Goal: Information Seeking & Learning: Learn about a topic

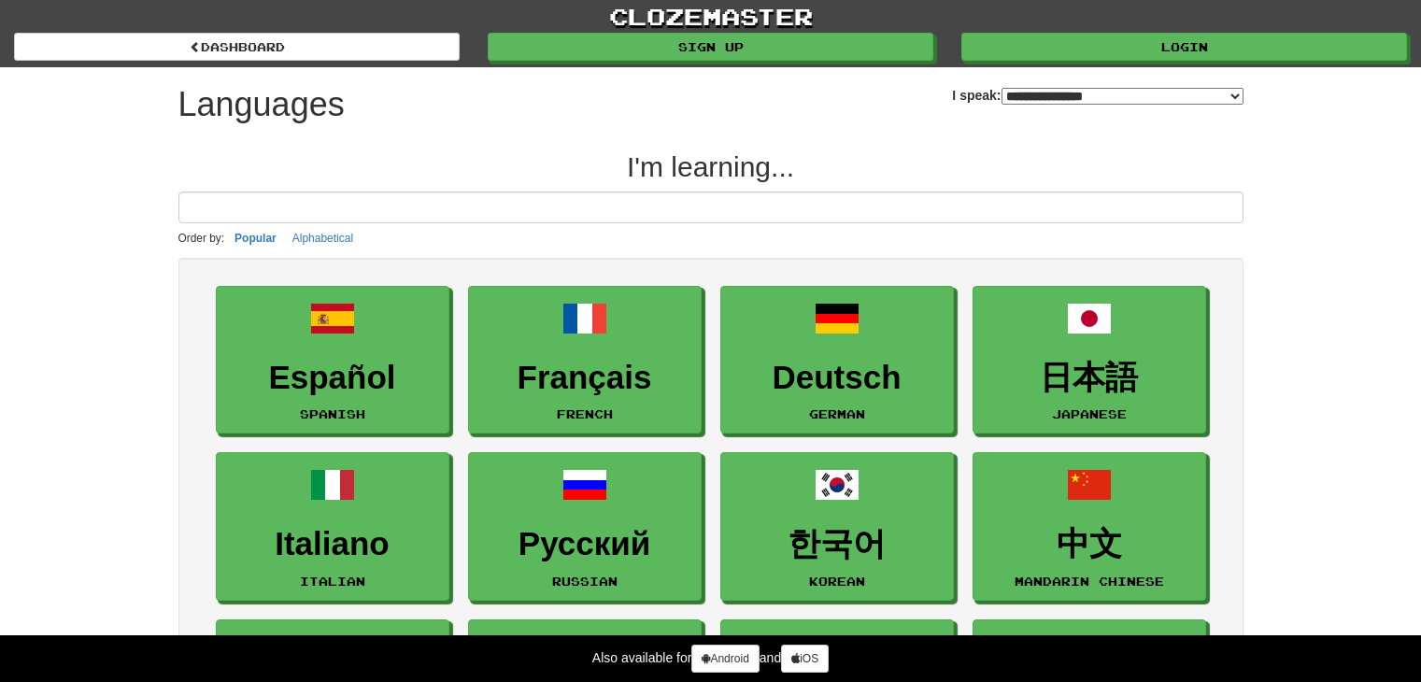
select select "*******"
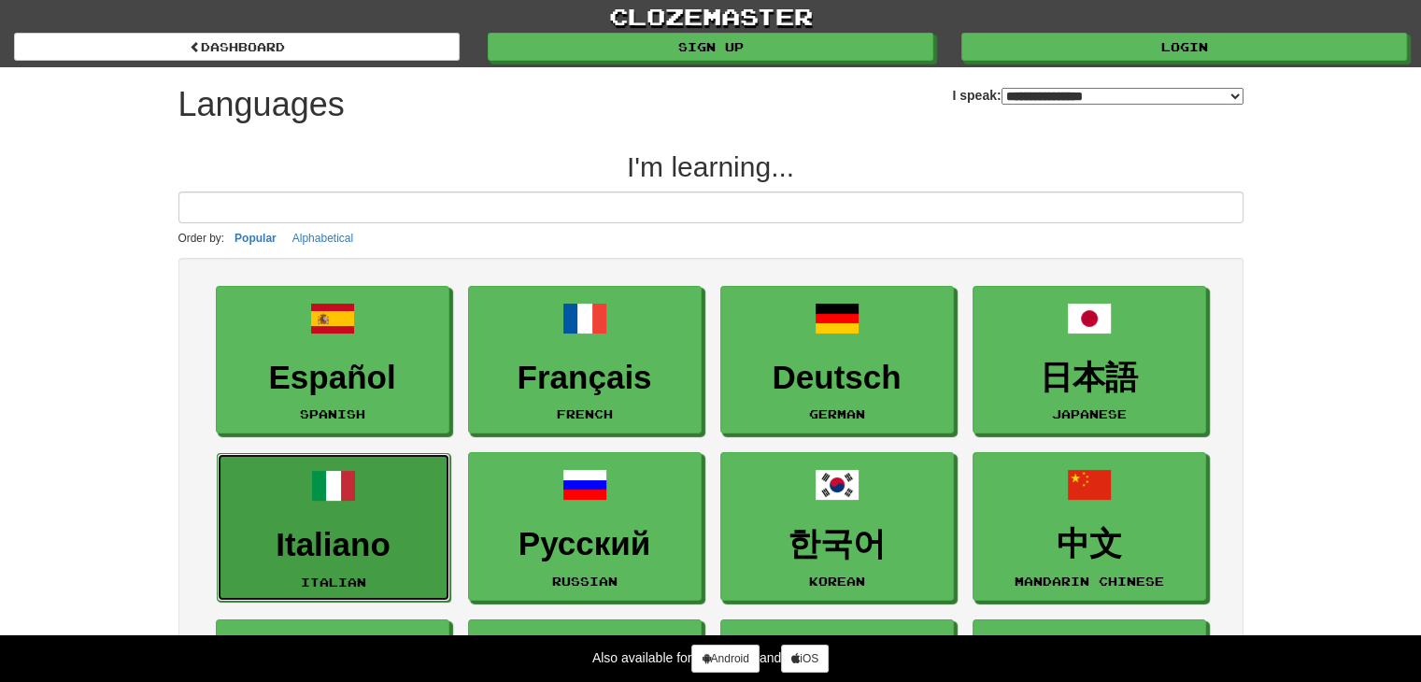
click at [306, 522] on link "Italiano Italian" at bounding box center [334, 527] width 234 height 149
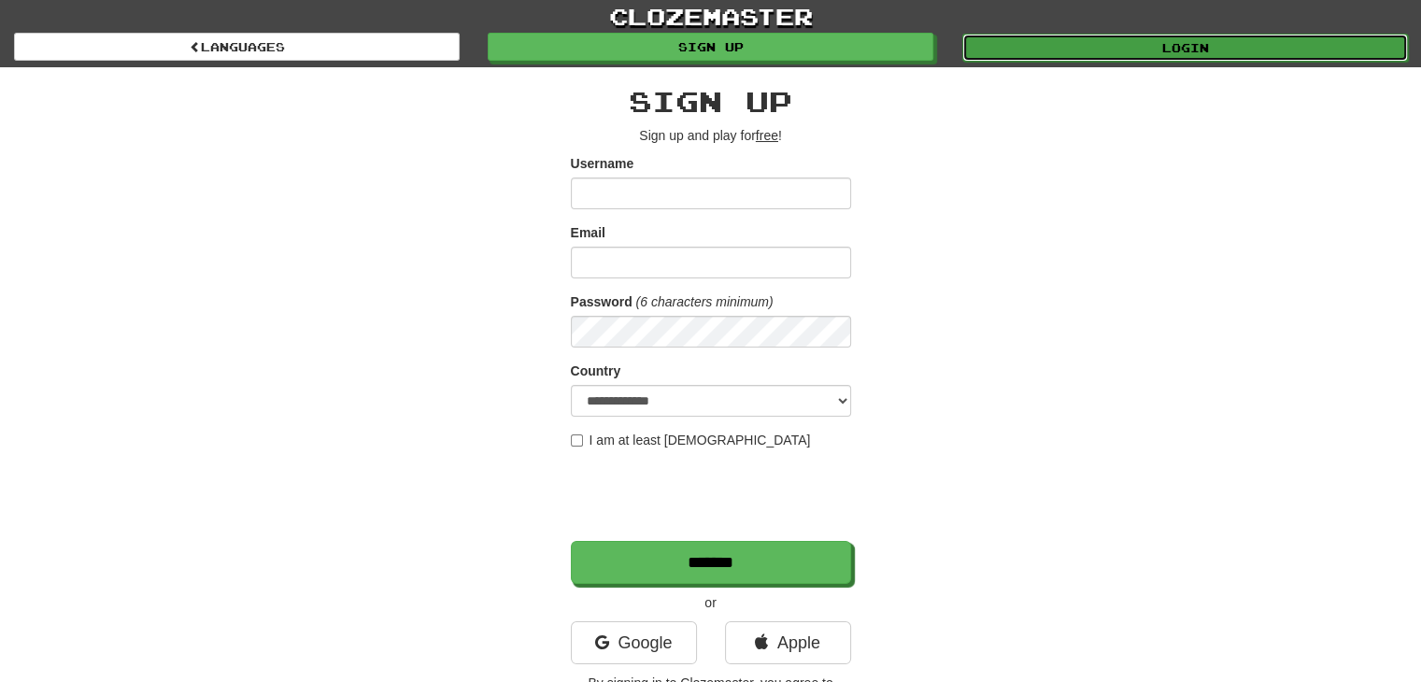
click at [1192, 36] on link "Login" at bounding box center [1185, 48] width 446 height 28
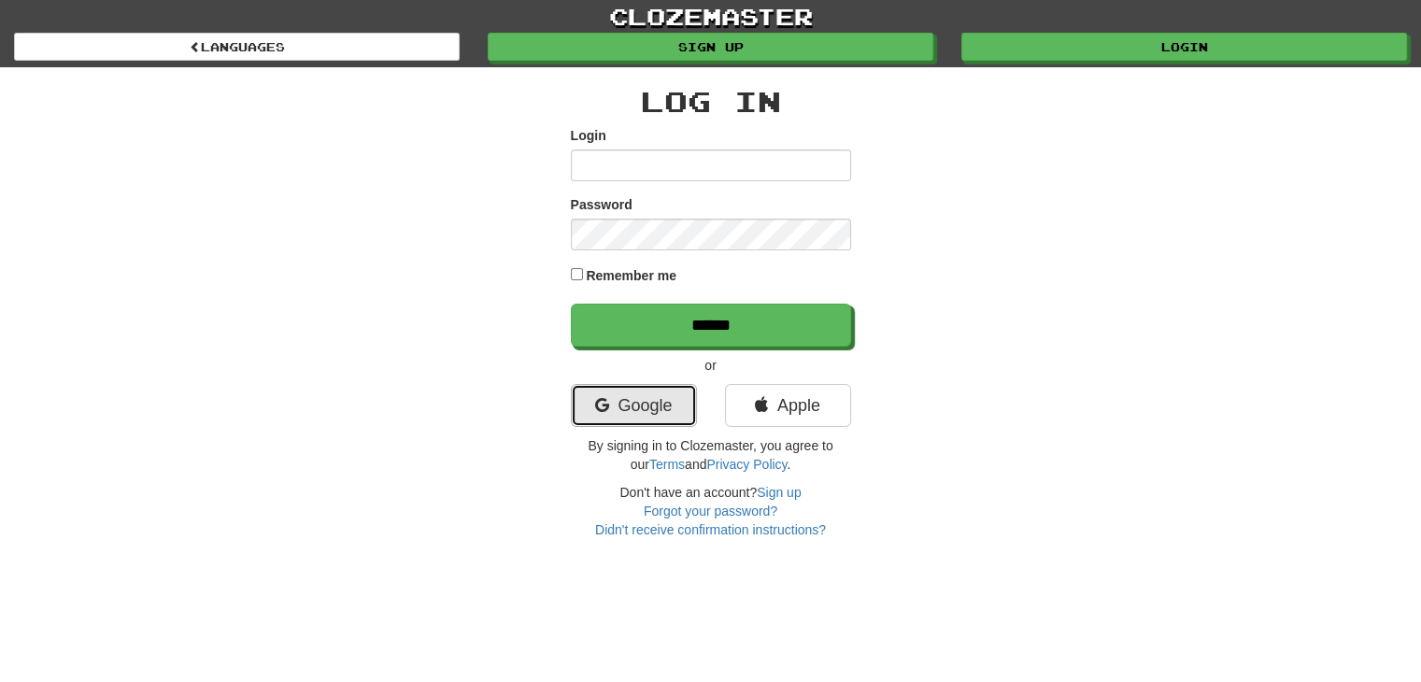
click at [604, 415] on link "Google" at bounding box center [634, 405] width 126 height 43
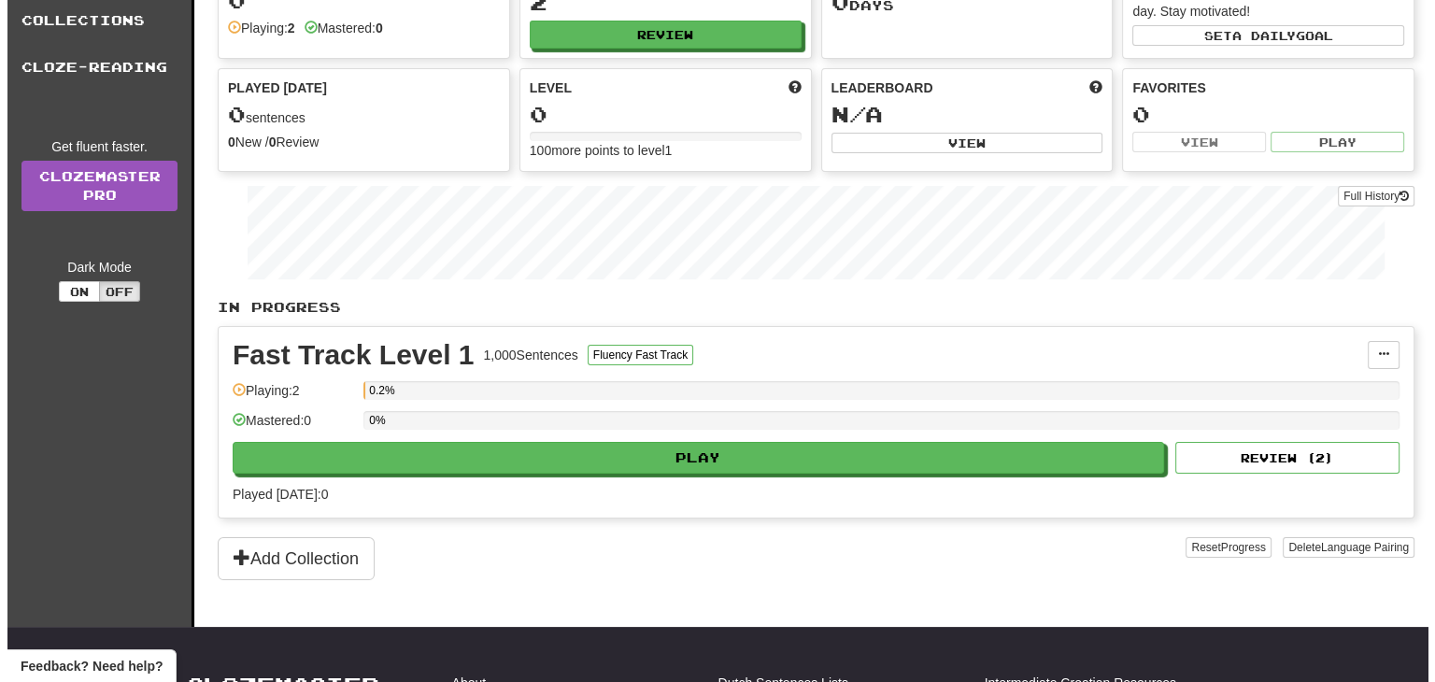
scroll to position [159, 0]
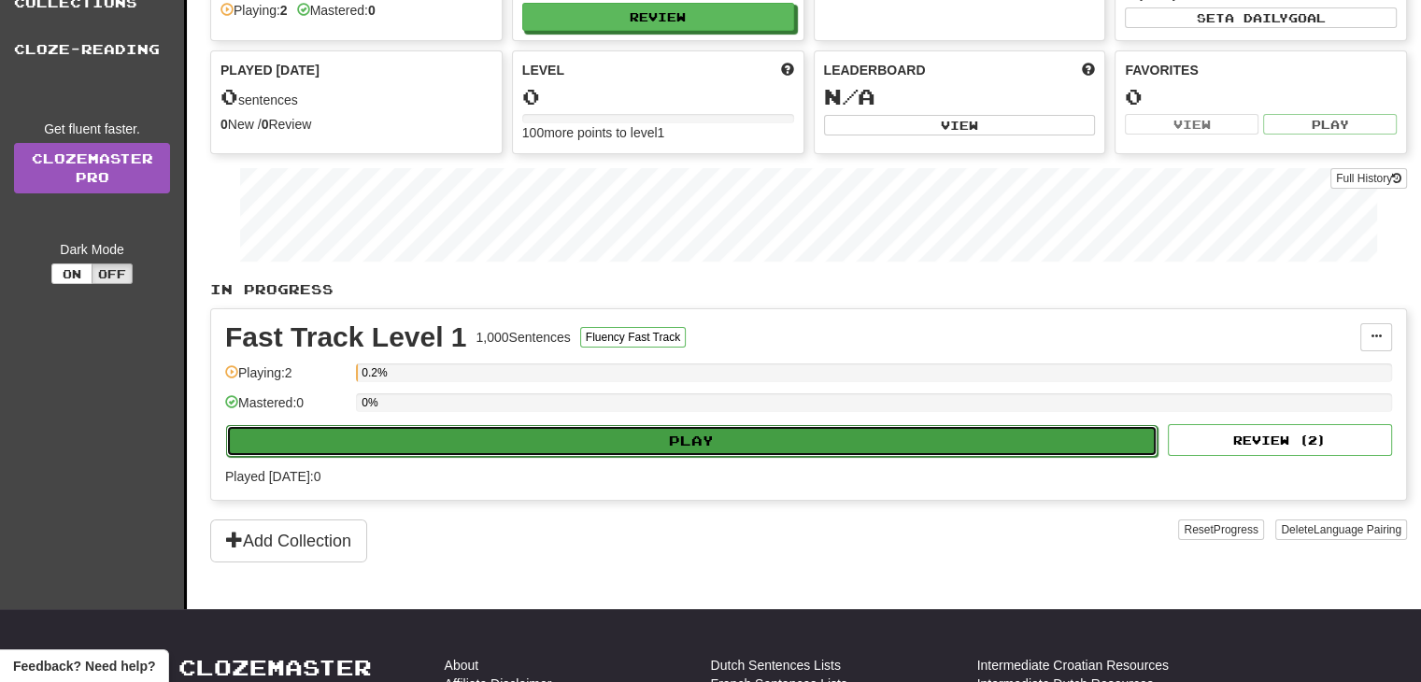
click at [665, 436] on button "Play" at bounding box center [691, 441] width 931 height 32
select select "**"
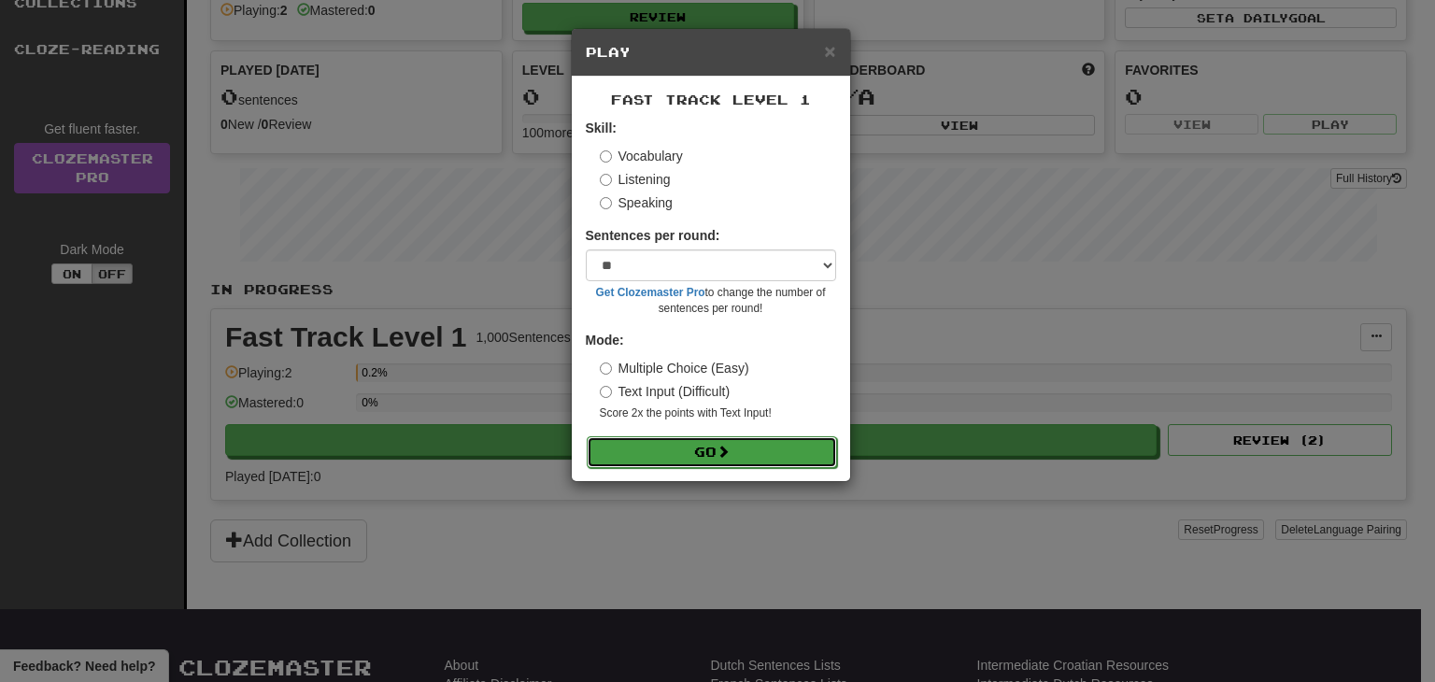
click at [683, 449] on button "Go" at bounding box center [712, 452] width 250 height 32
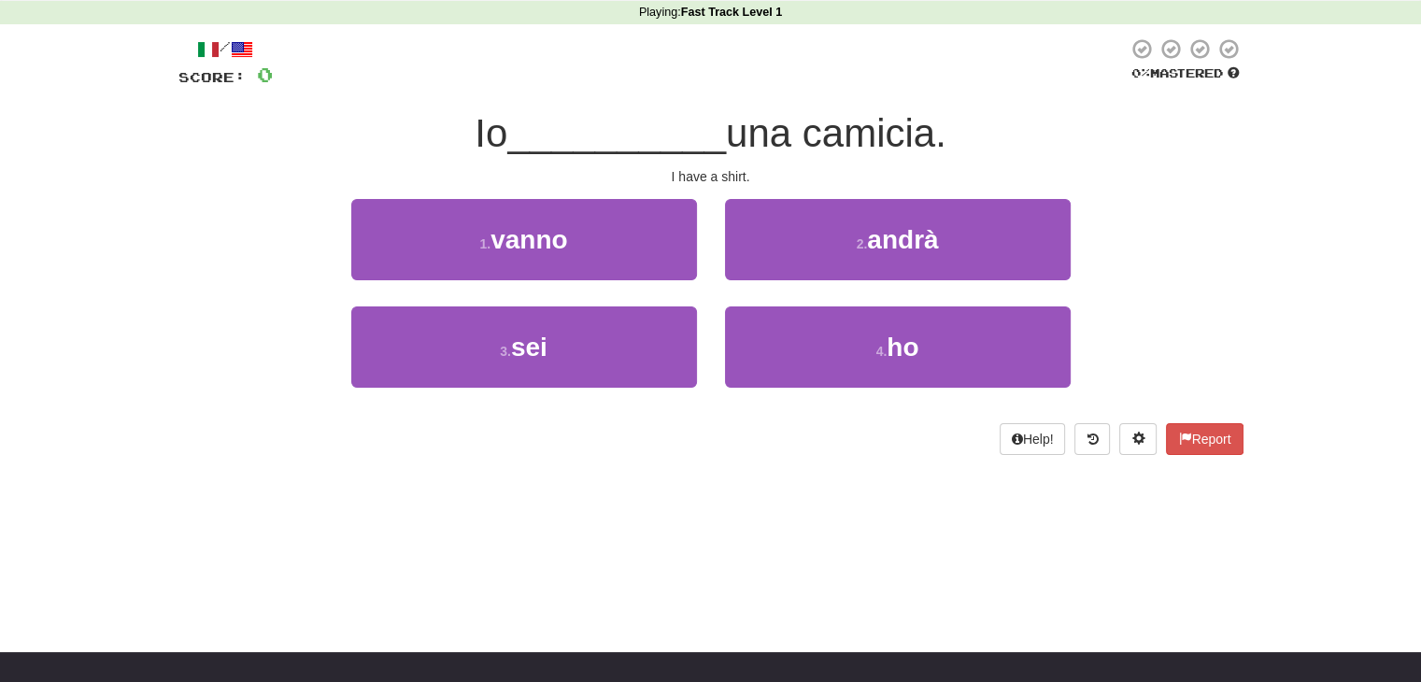
scroll to position [78, 0]
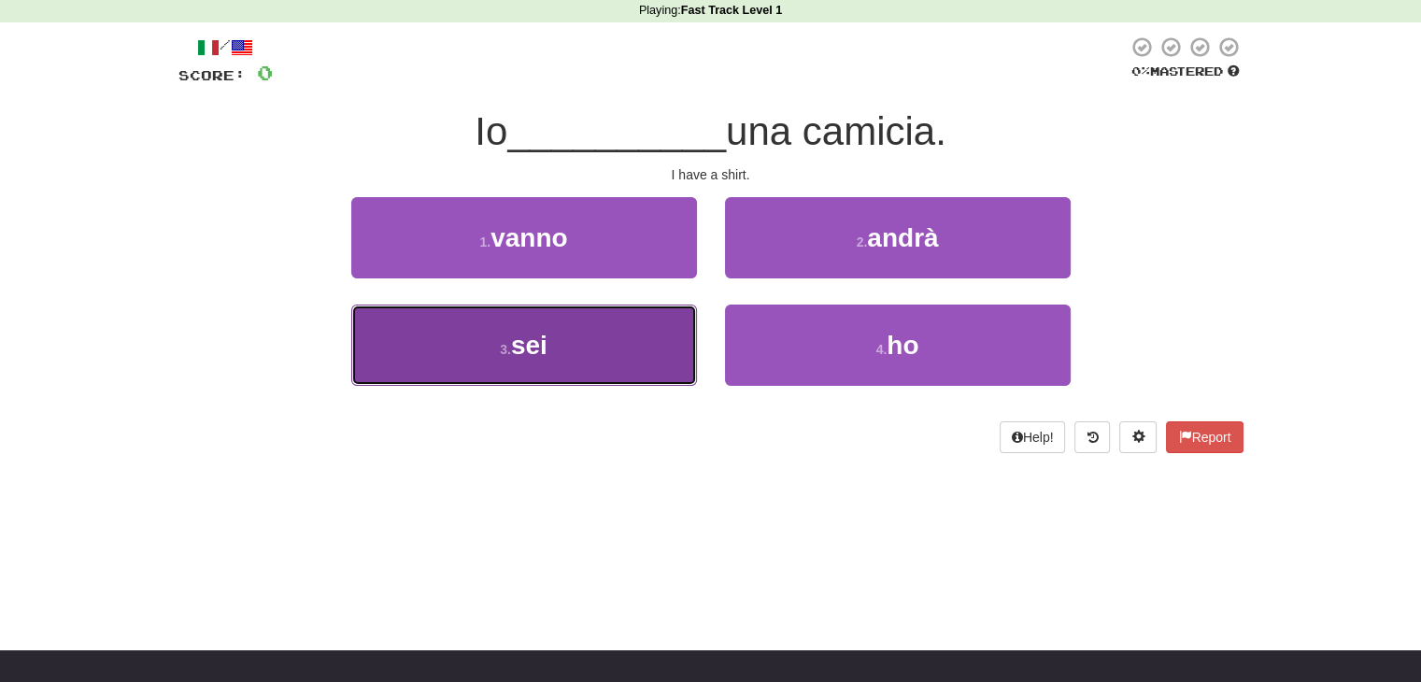
click at [604, 350] on button "3 . sei" at bounding box center [524, 344] width 346 height 81
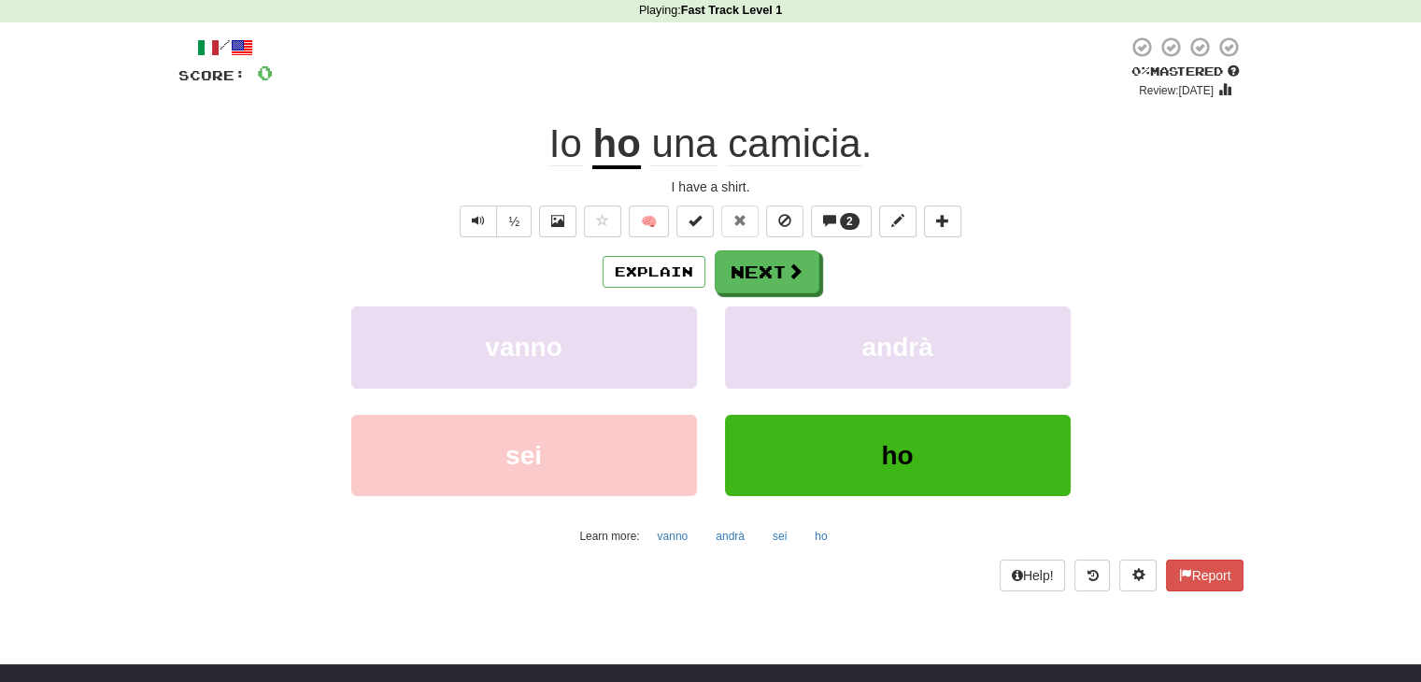
click at [203, 54] on span at bounding box center [208, 47] width 22 height 22
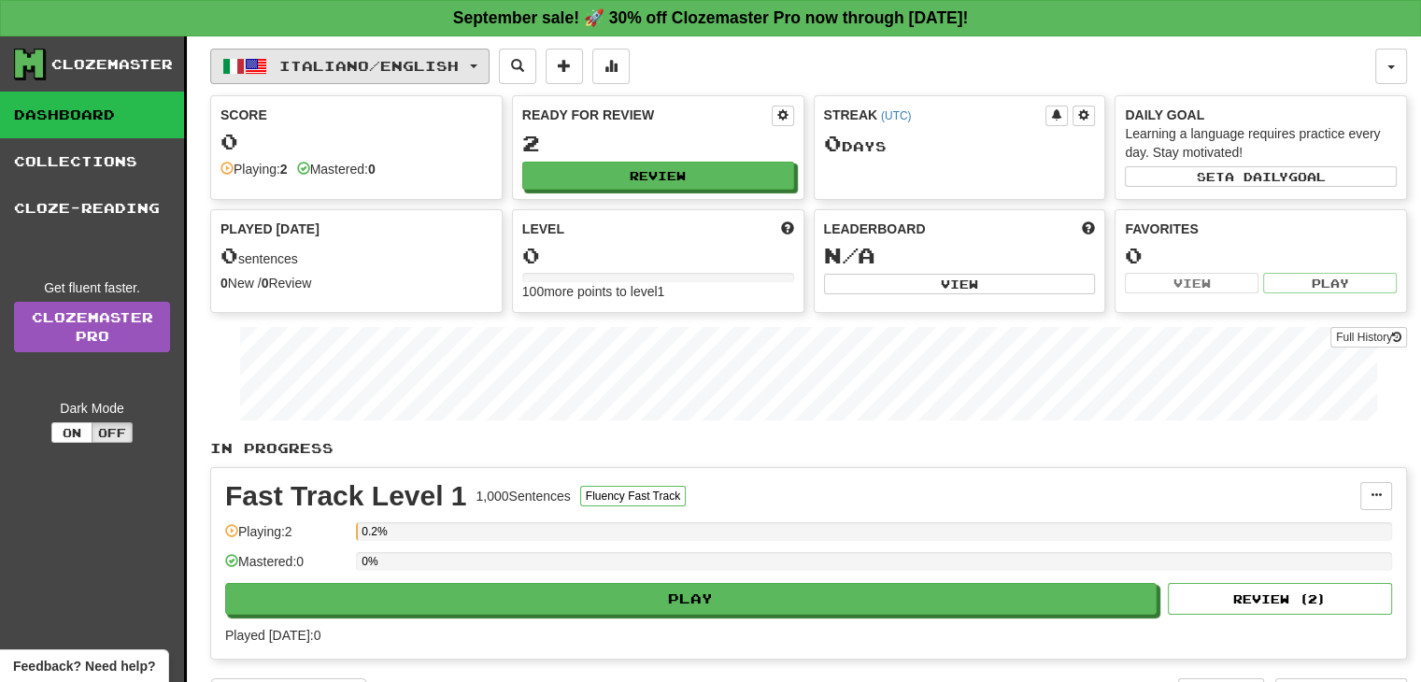
click at [337, 64] on span "Italiano / English" at bounding box center [368, 66] width 179 height 16
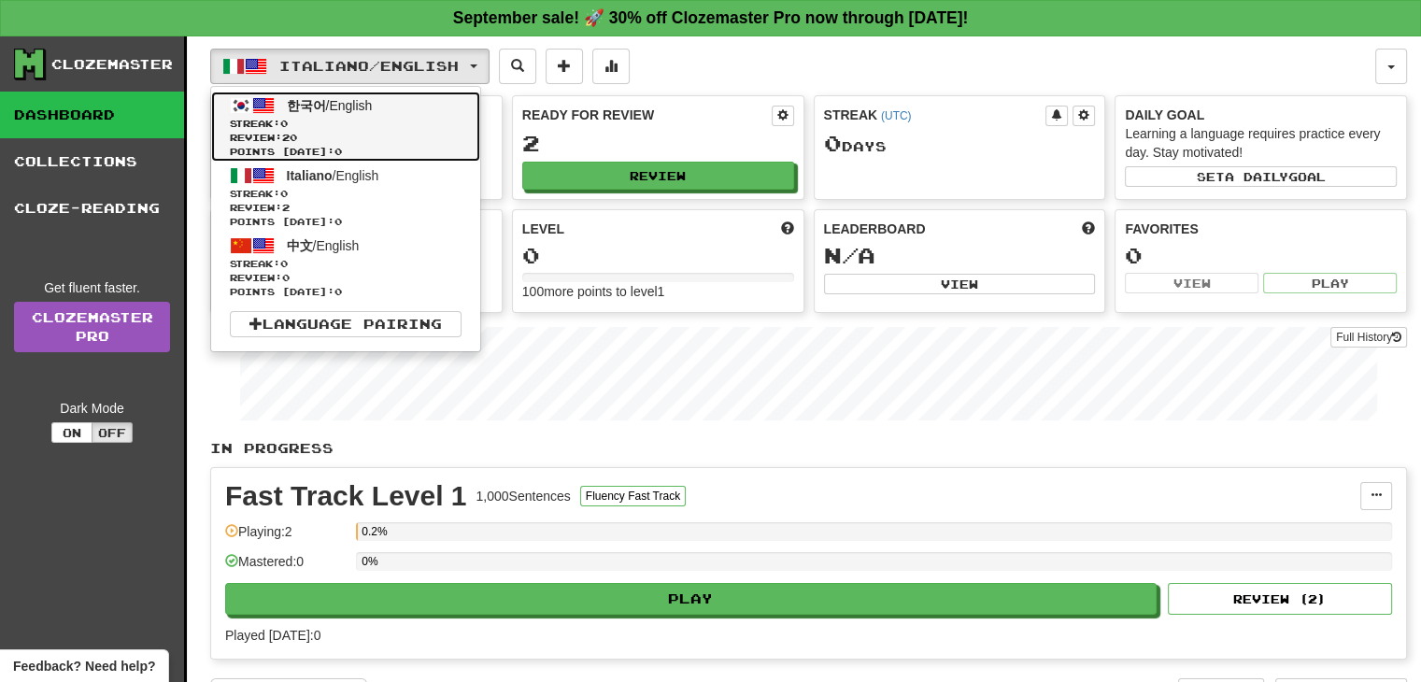
click at [363, 108] on span "한국어 / English" at bounding box center [330, 105] width 86 height 15
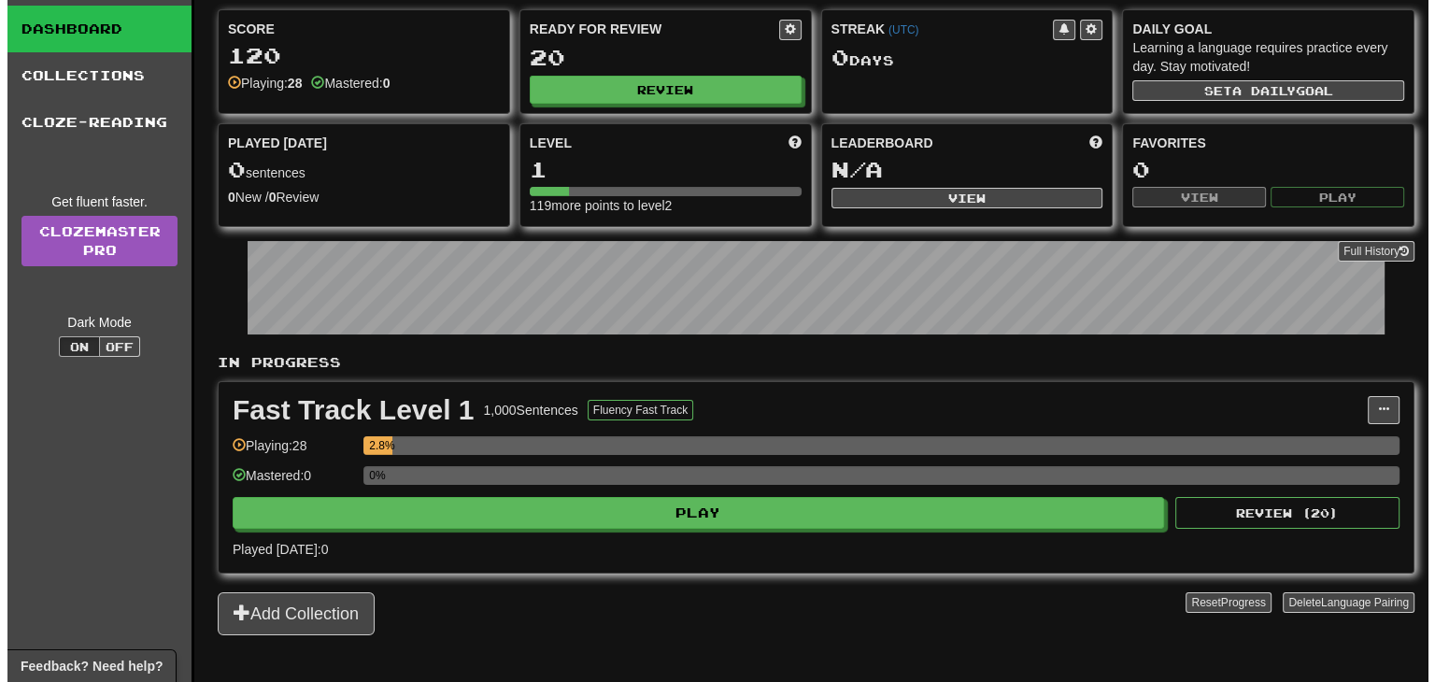
scroll to position [87, 0]
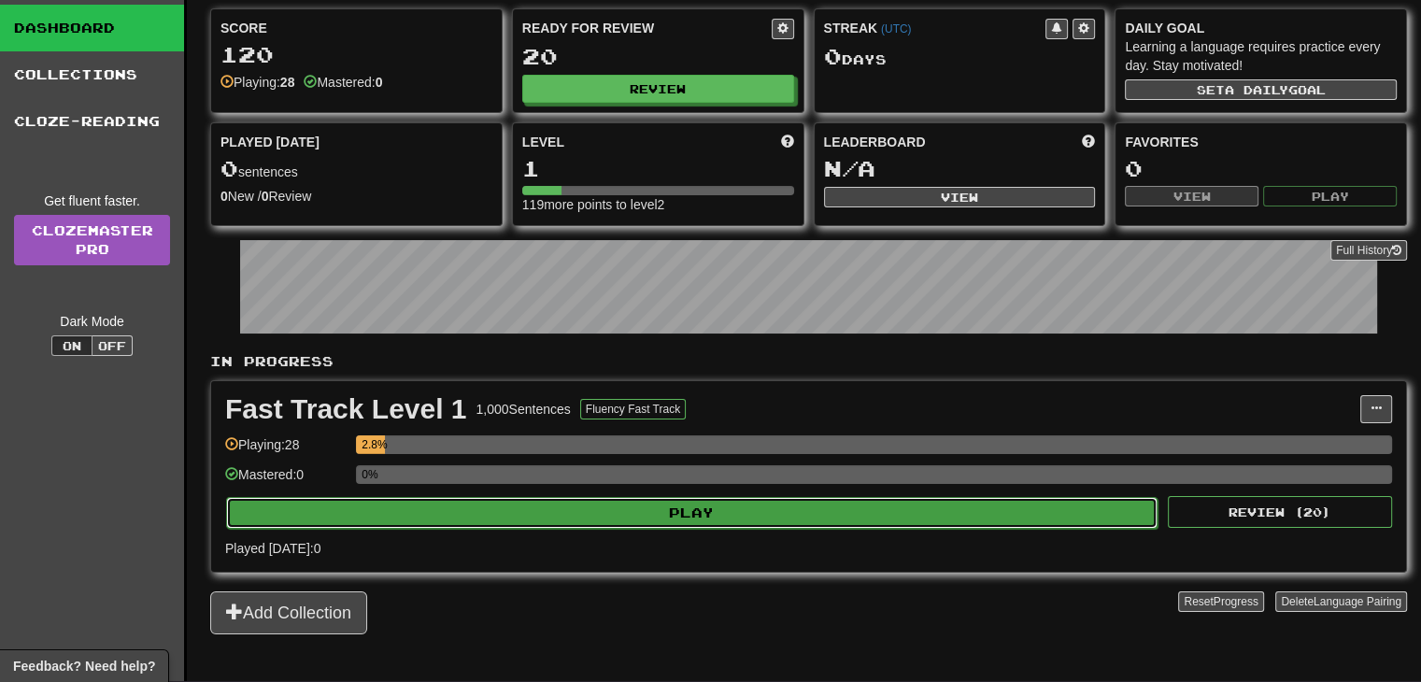
click at [955, 521] on button "Play" at bounding box center [691, 513] width 931 height 32
select select "**"
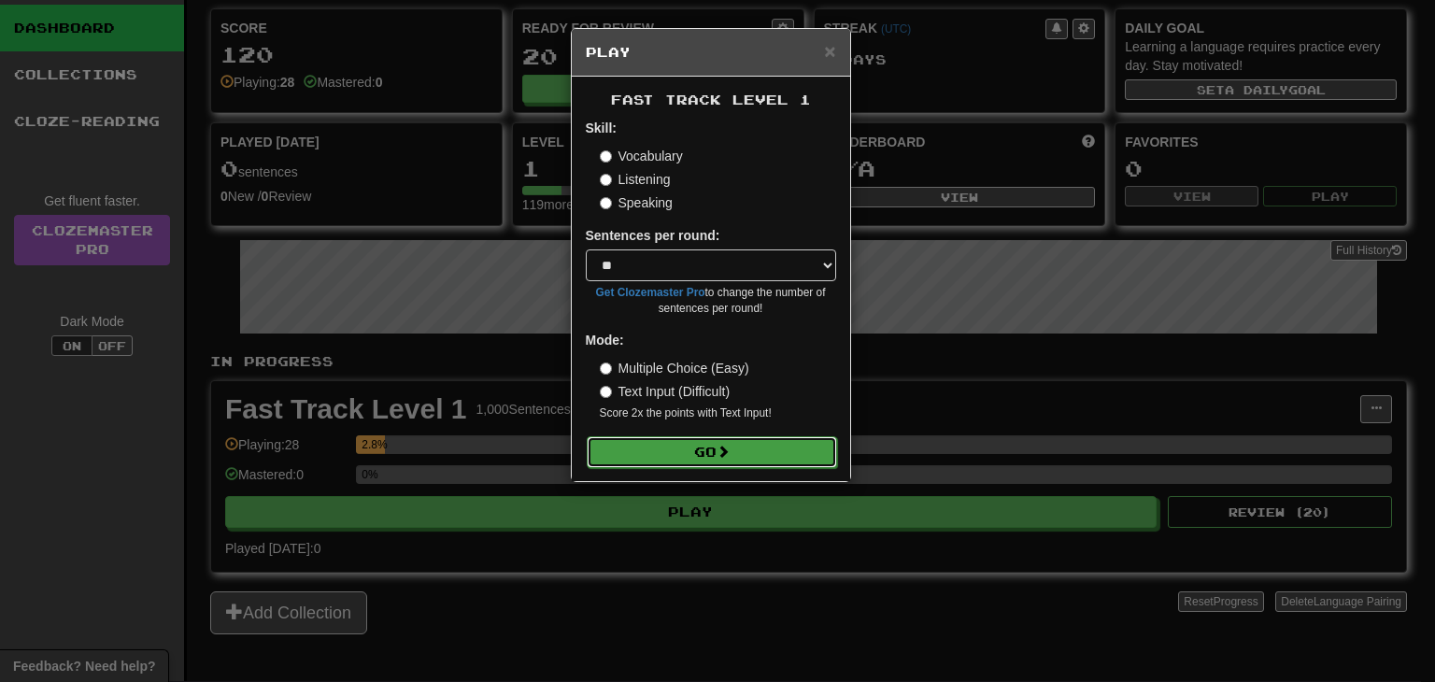
click at [720, 449] on span at bounding box center [722, 451] width 13 height 13
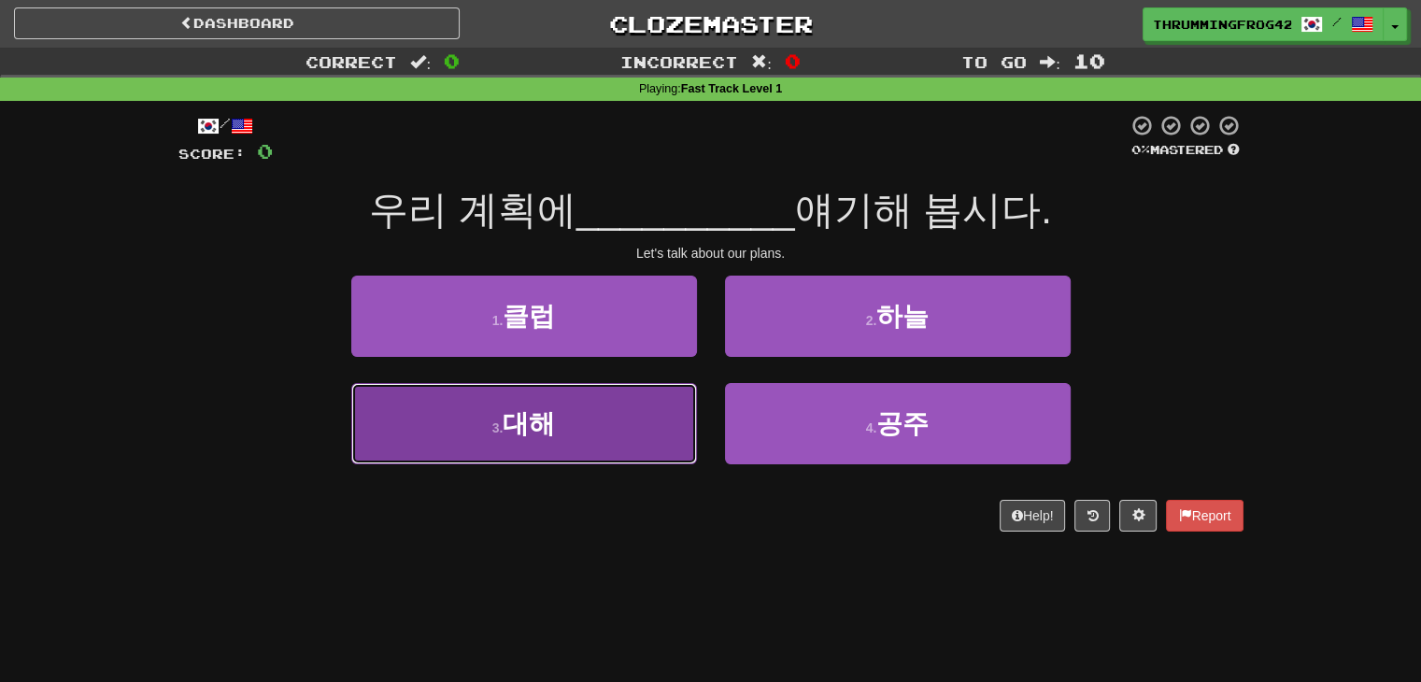
click at [567, 426] on button "3 . 대해" at bounding box center [524, 423] width 346 height 81
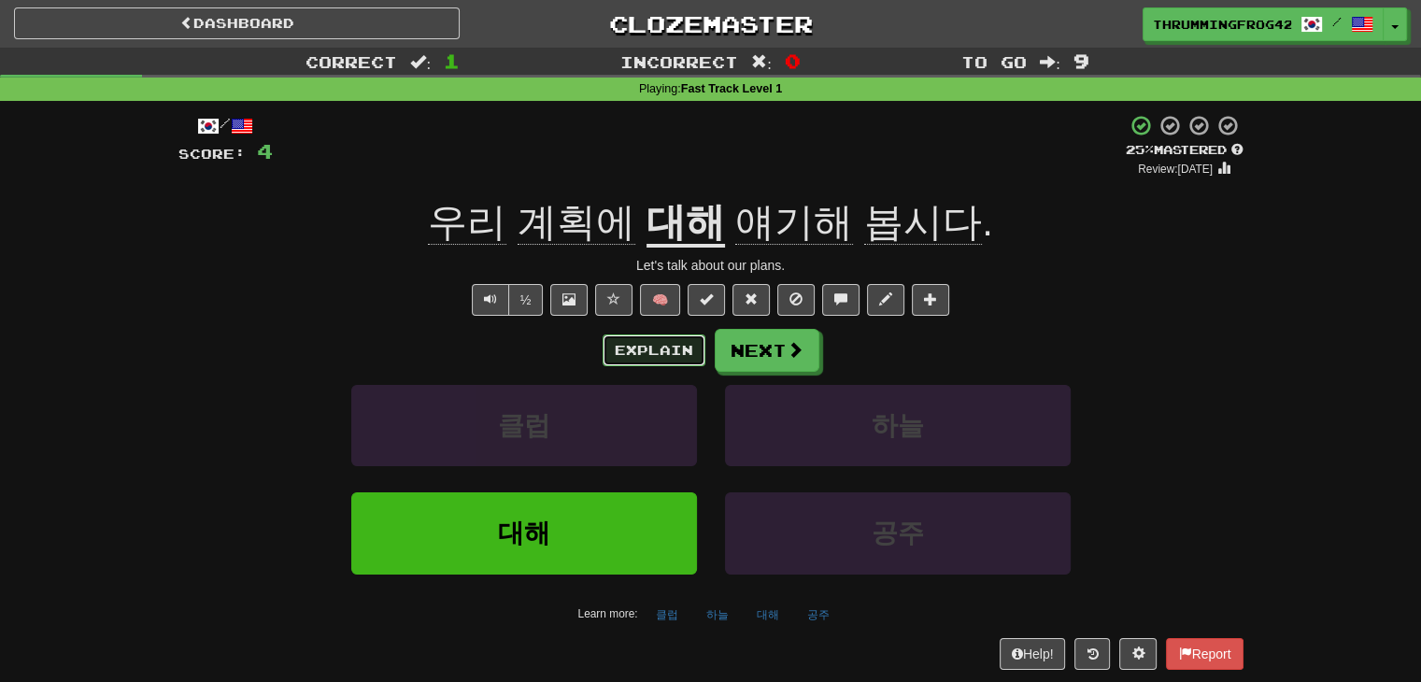
click at [629, 357] on button "Explain" at bounding box center [653, 350] width 103 height 32
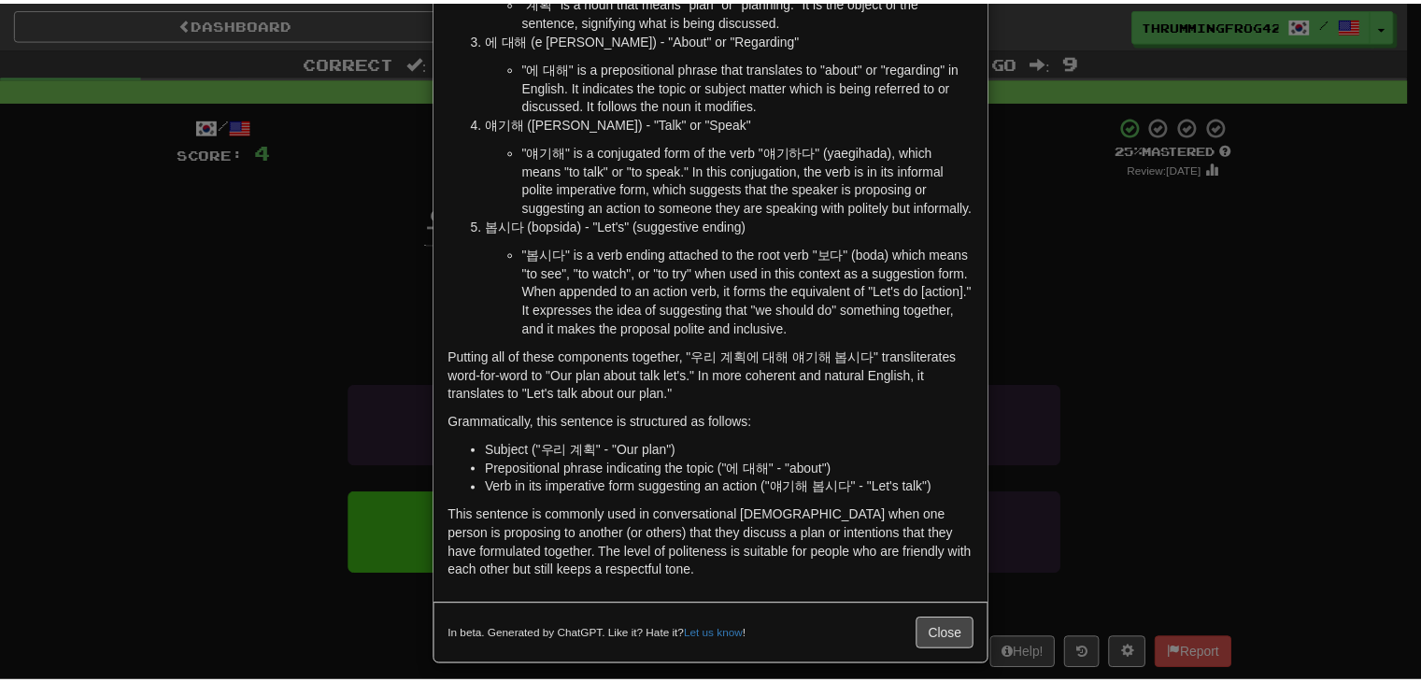
scroll to position [243, 0]
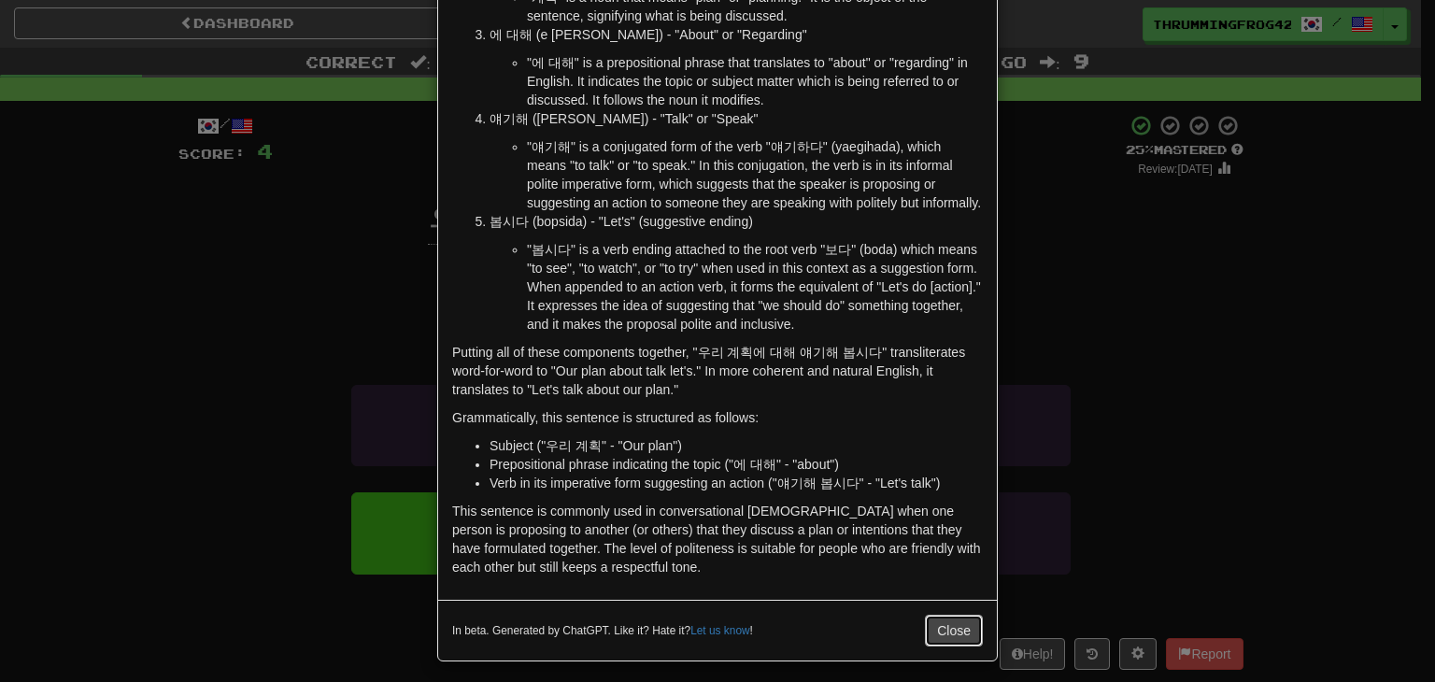
click at [942, 621] on button "Close" at bounding box center [954, 631] width 58 height 32
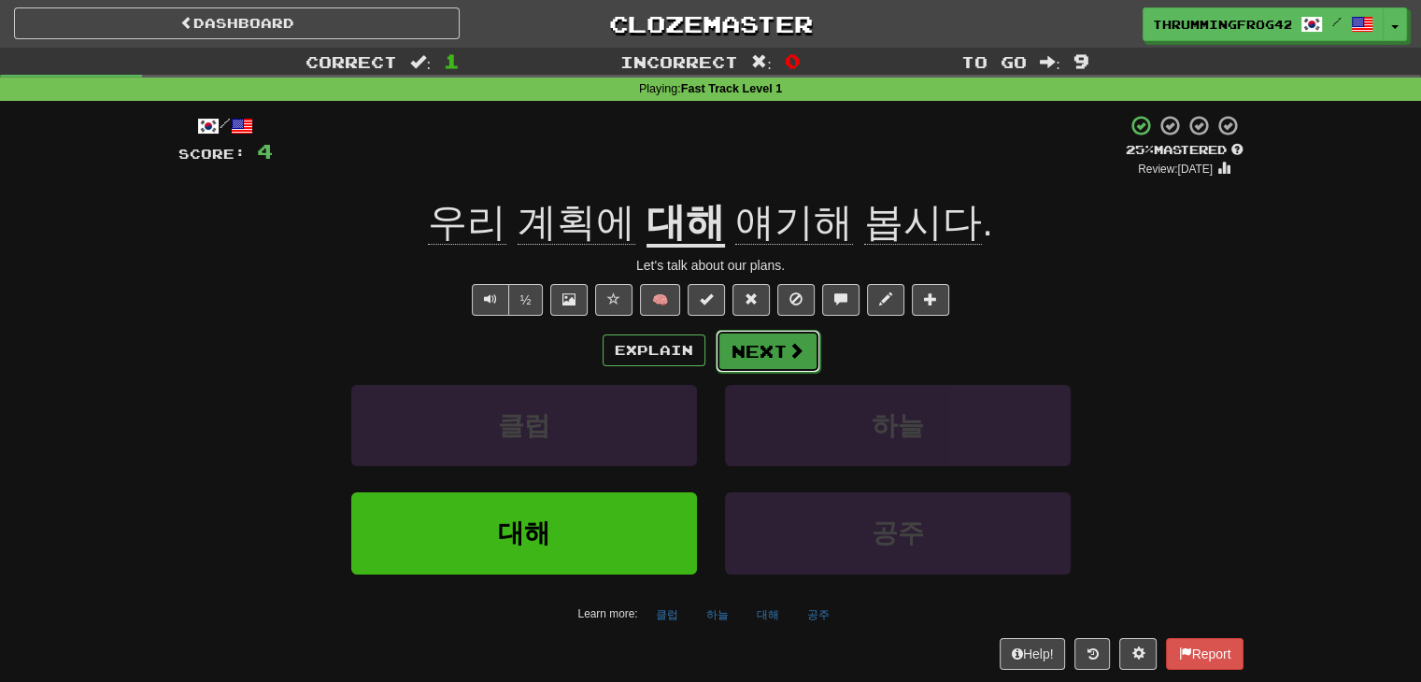
click at [760, 342] on button "Next" at bounding box center [767, 351] width 105 height 43
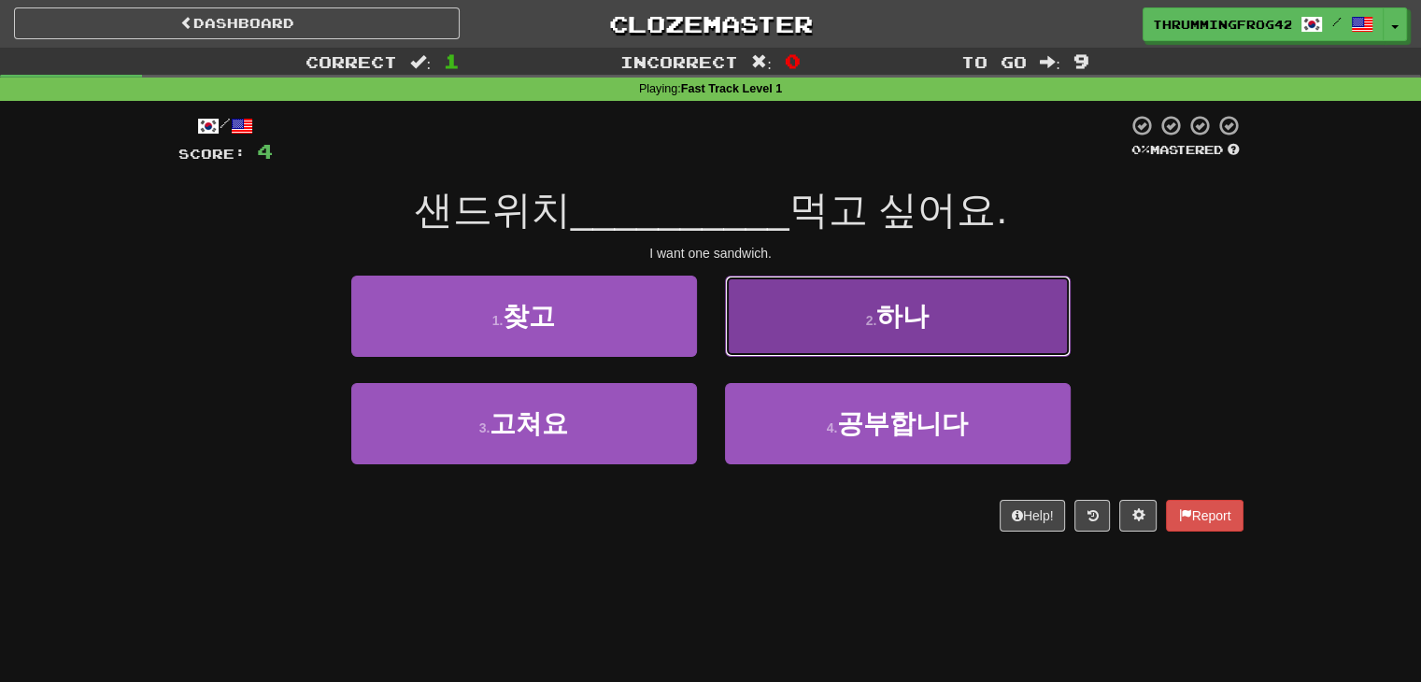
click at [878, 288] on button "2 . 하나" at bounding box center [898, 316] width 346 height 81
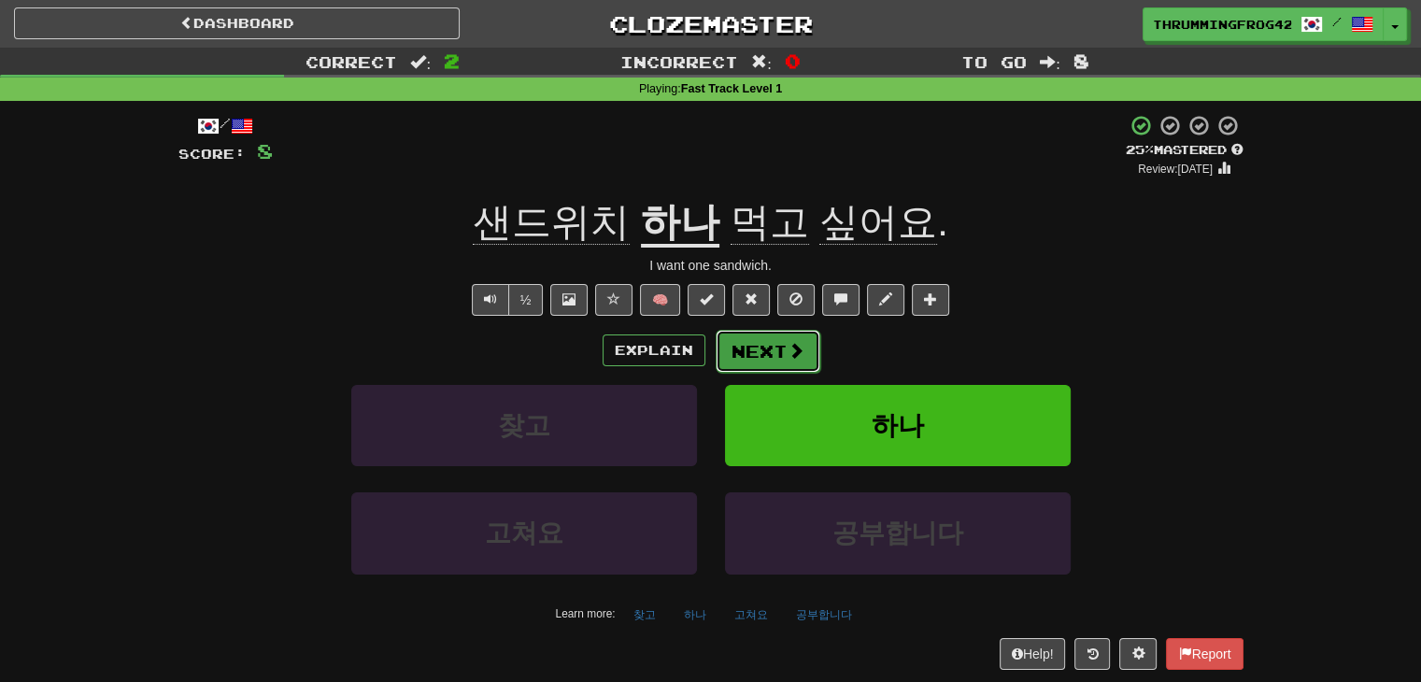
click at [788, 345] on span at bounding box center [795, 350] width 17 height 17
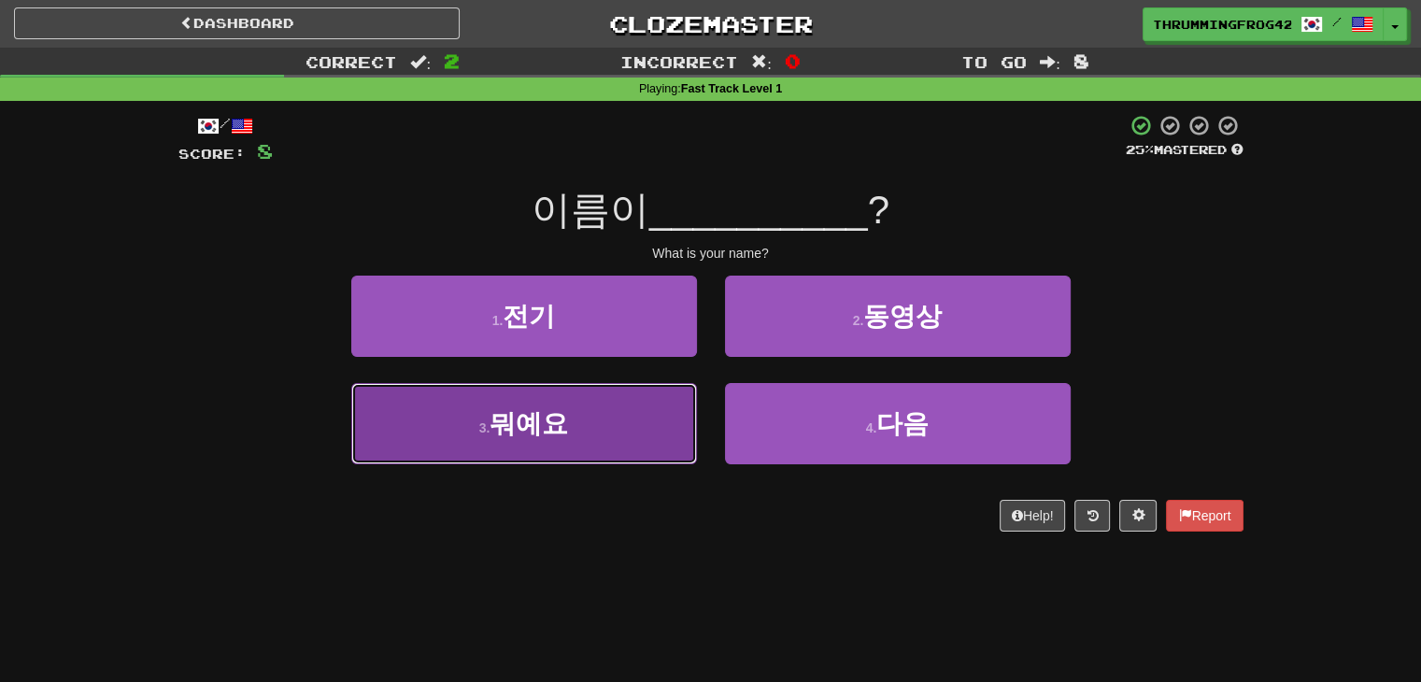
click at [612, 412] on button "3 . 뭐예요" at bounding box center [524, 423] width 346 height 81
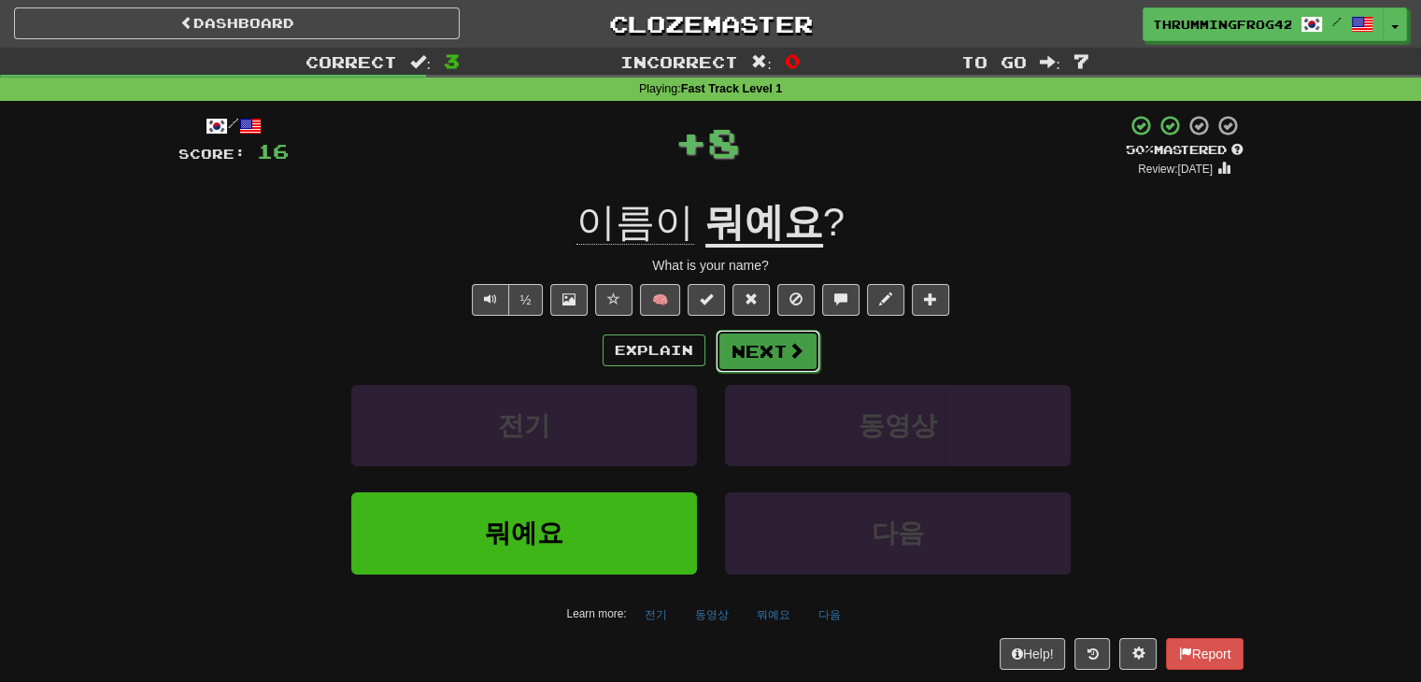
click at [726, 357] on button "Next" at bounding box center [767, 351] width 105 height 43
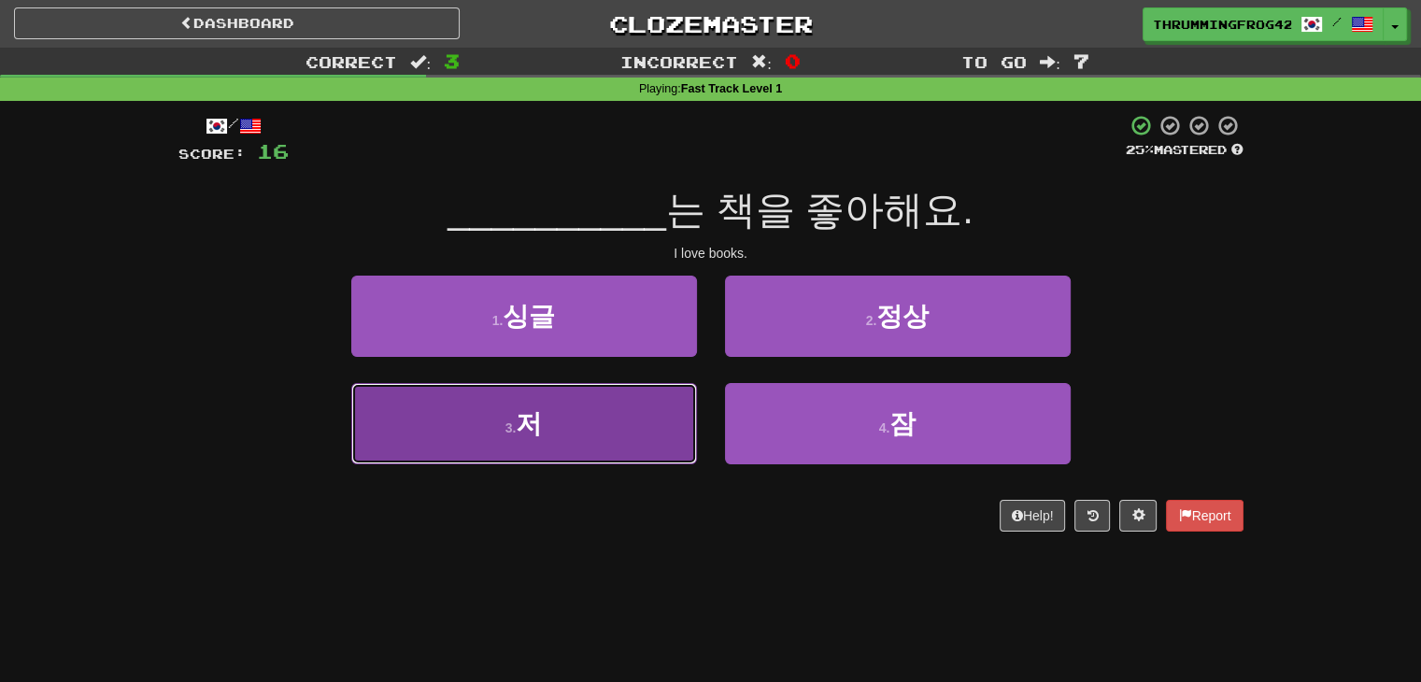
click at [643, 446] on button "3 . 저" at bounding box center [524, 423] width 346 height 81
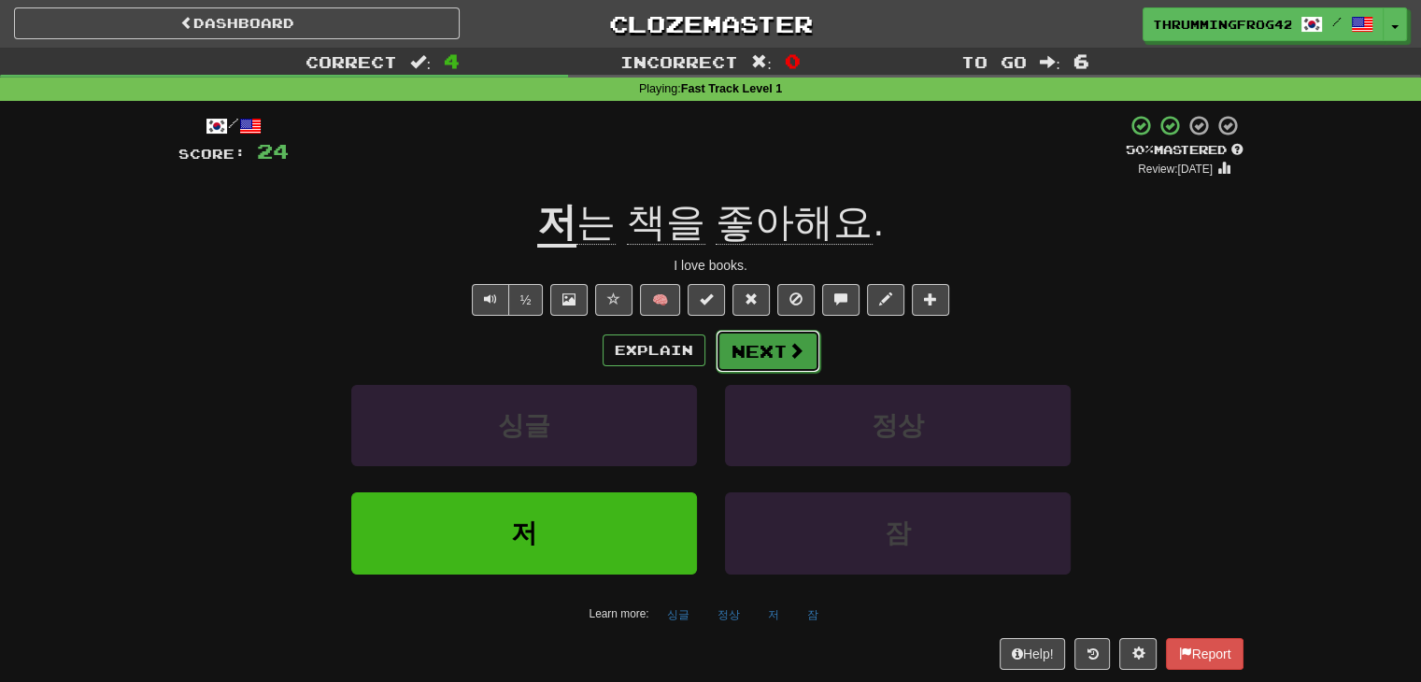
click at [770, 347] on button "Next" at bounding box center [767, 351] width 105 height 43
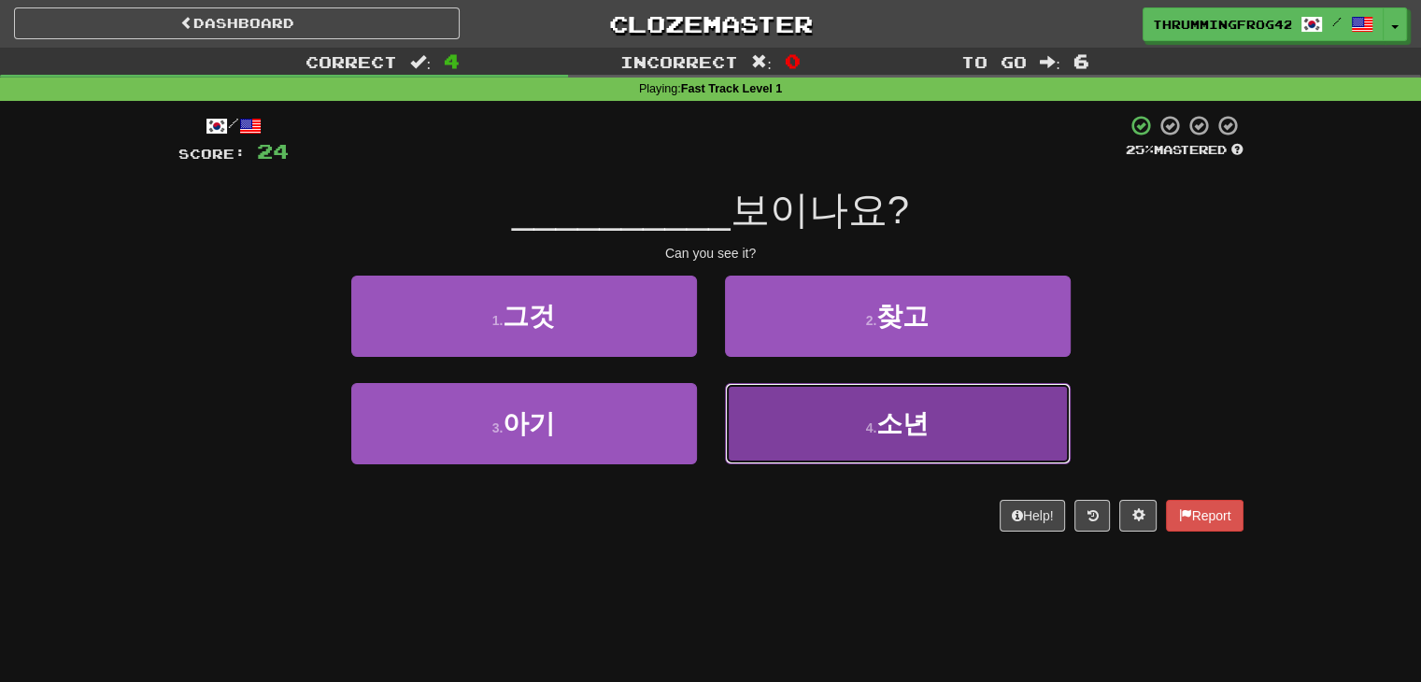
click at [975, 426] on button "4 . 소년" at bounding box center [898, 423] width 346 height 81
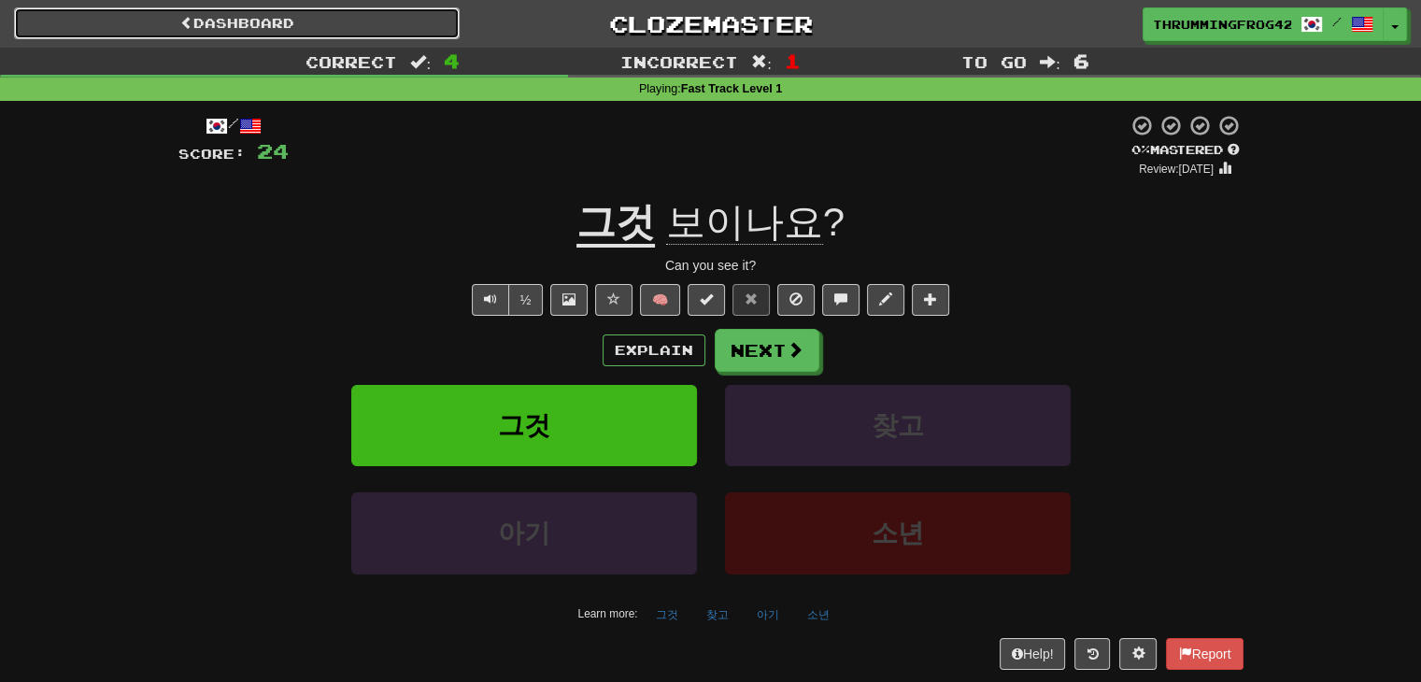
click at [276, 16] on link "Dashboard" at bounding box center [237, 23] width 446 height 32
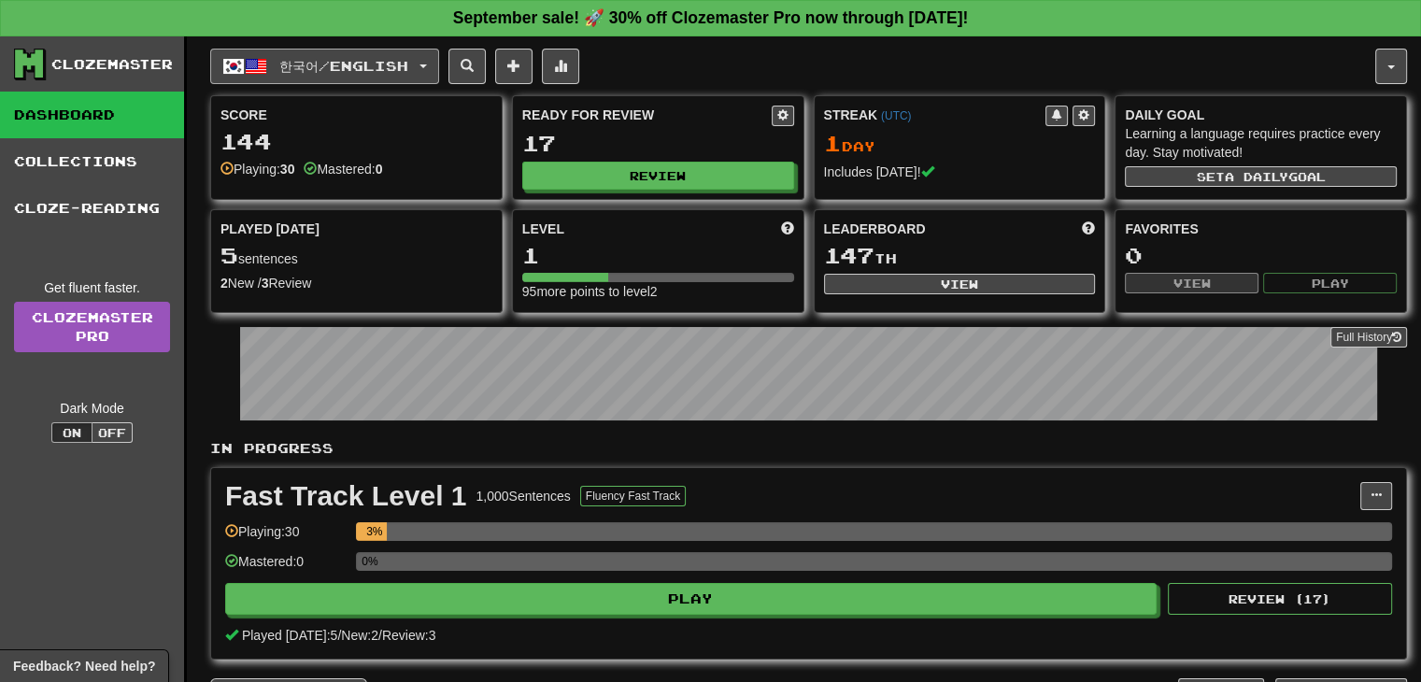
click at [335, 58] on span "한국어 / English" at bounding box center [343, 66] width 129 height 16
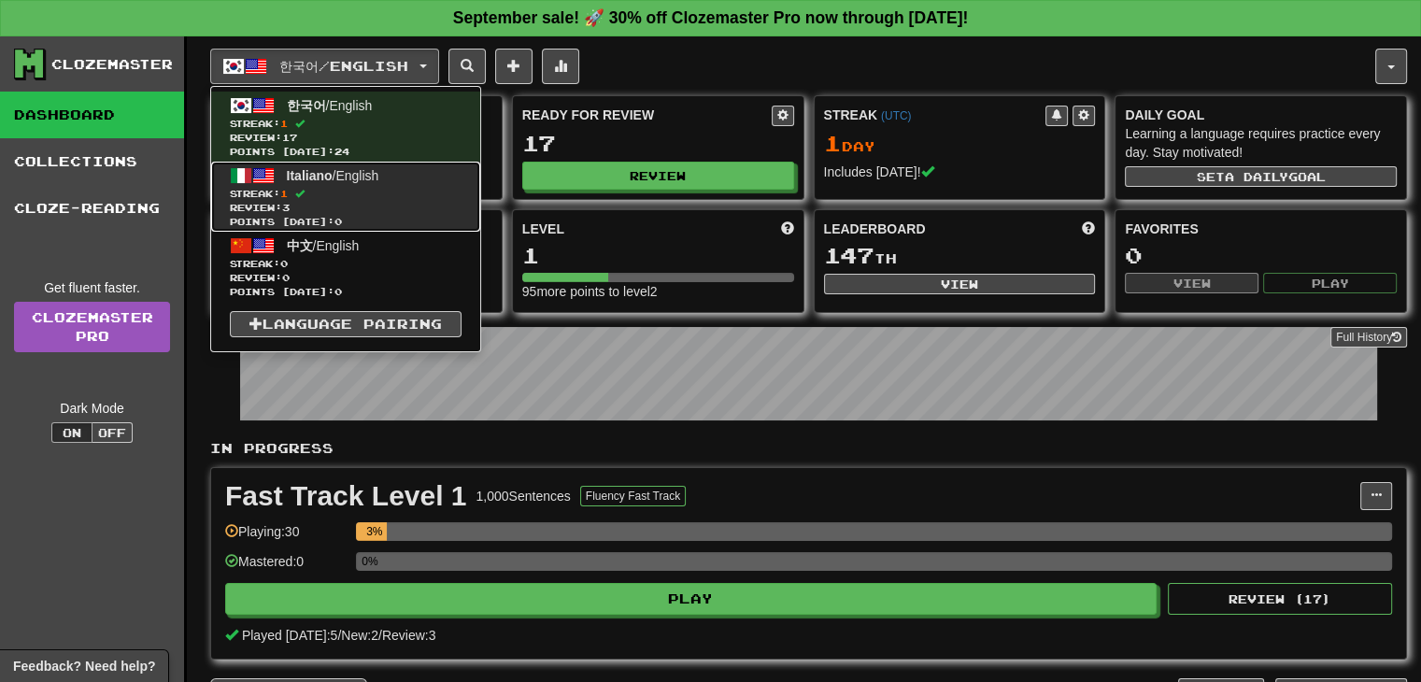
click at [320, 170] on span "Italiano" at bounding box center [310, 175] width 46 height 15
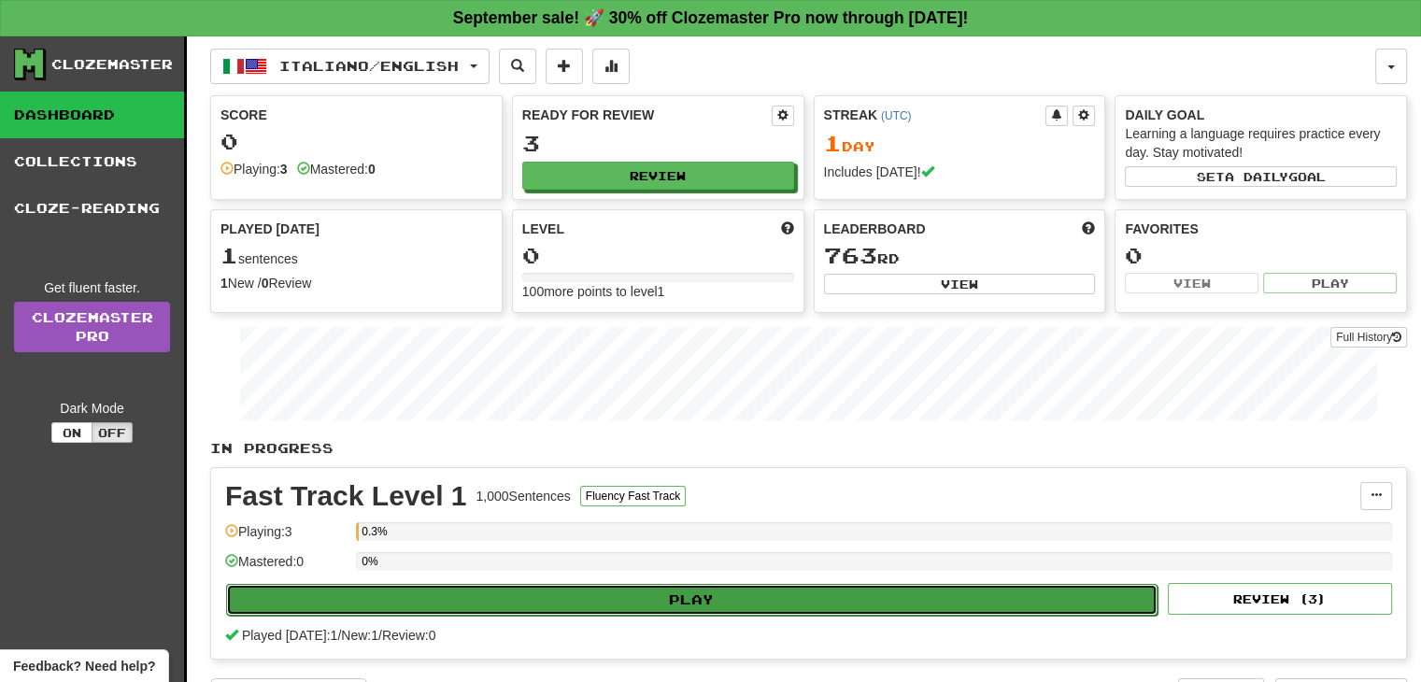
click at [771, 601] on button "Play" at bounding box center [691, 600] width 931 height 32
select select "**"
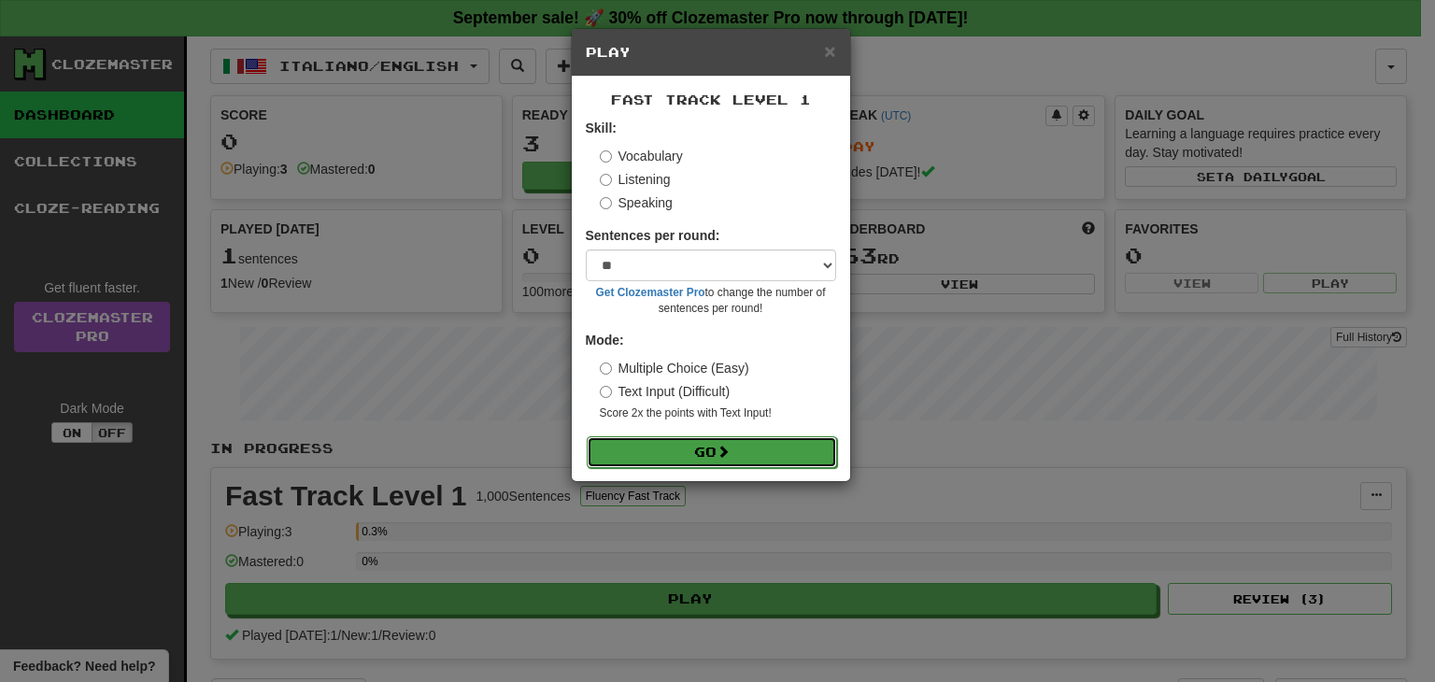
click at [729, 449] on span at bounding box center [722, 451] width 13 height 13
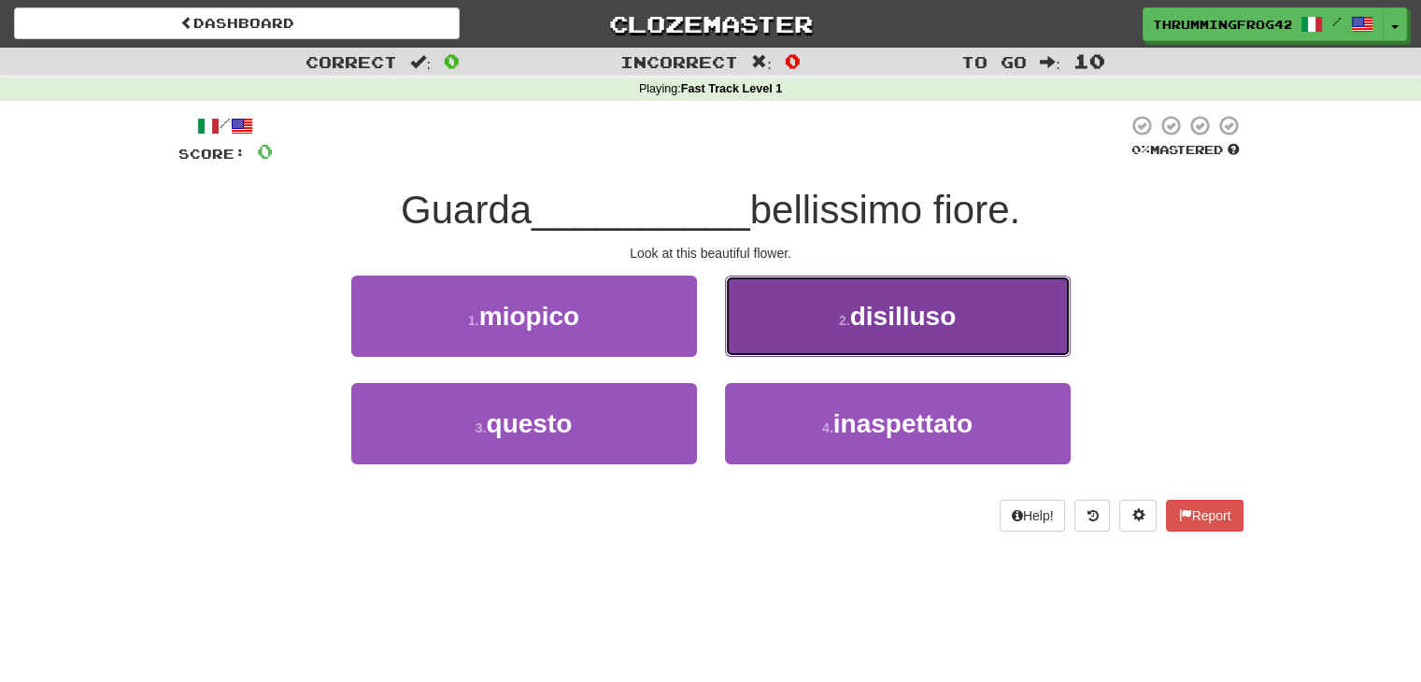
click at [944, 332] on button "2 . disilluso" at bounding box center [898, 316] width 346 height 81
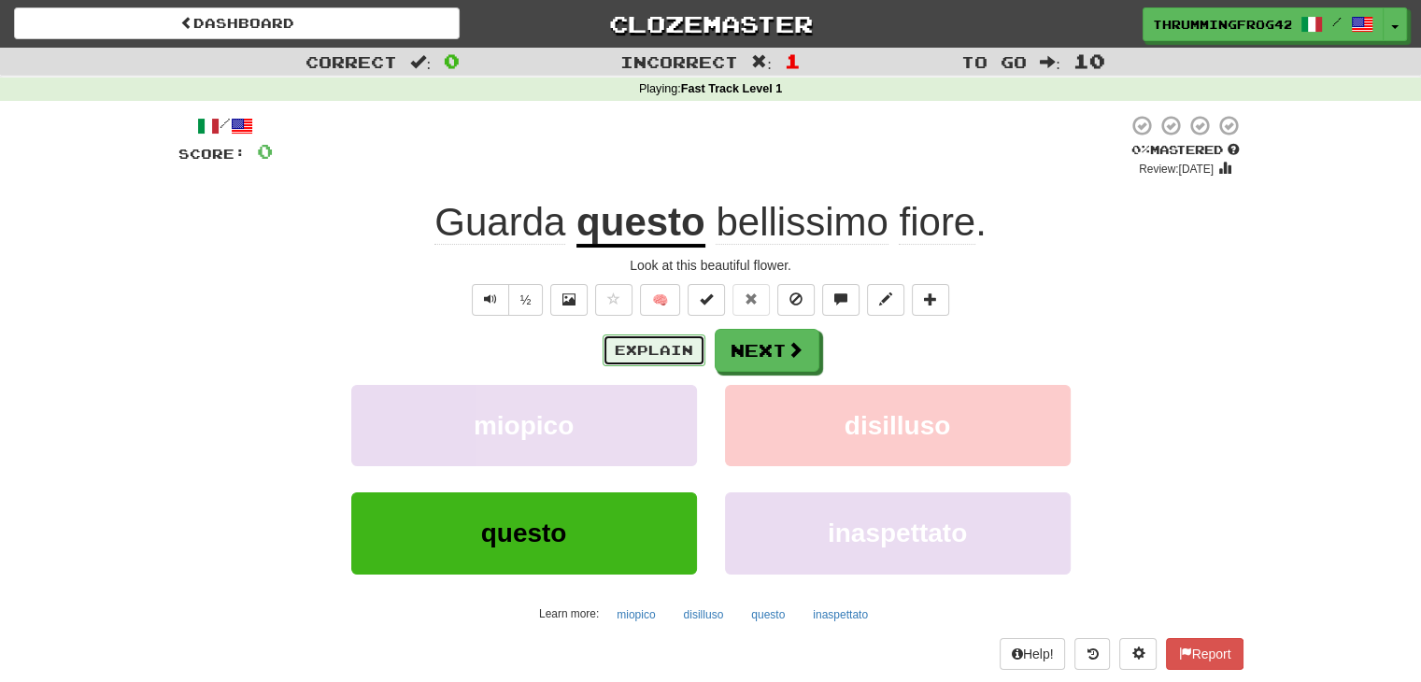
click at [628, 356] on button "Explain" at bounding box center [653, 350] width 103 height 32
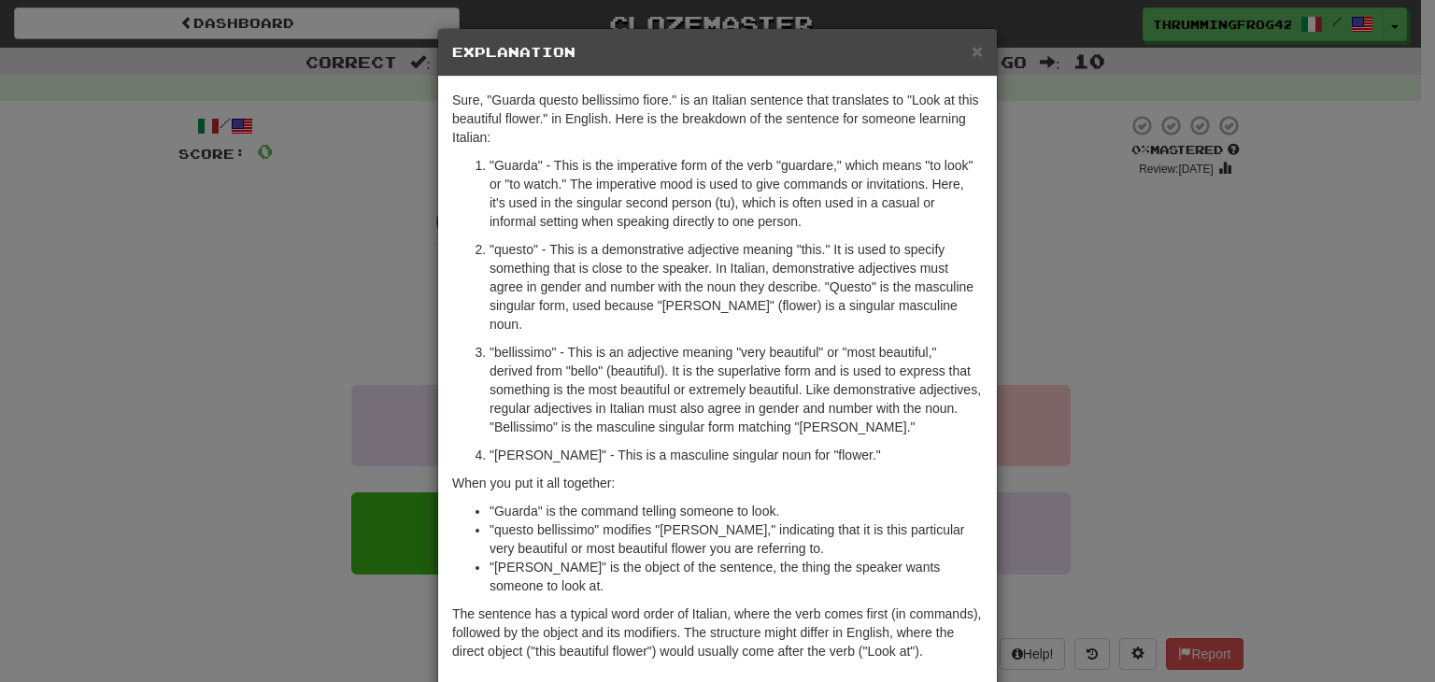
click at [818, 343] on p ""bellissimo" - This is an adjective meaning "very beautiful" or "most beautiful…" at bounding box center [735, 389] width 493 height 93
click at [976, 50] on div "× Explanation" at bounding box center [717, 53] width 559 height 48
click at [971, 50] on span "×" at bounding box center [976, 50] width 11 height 21
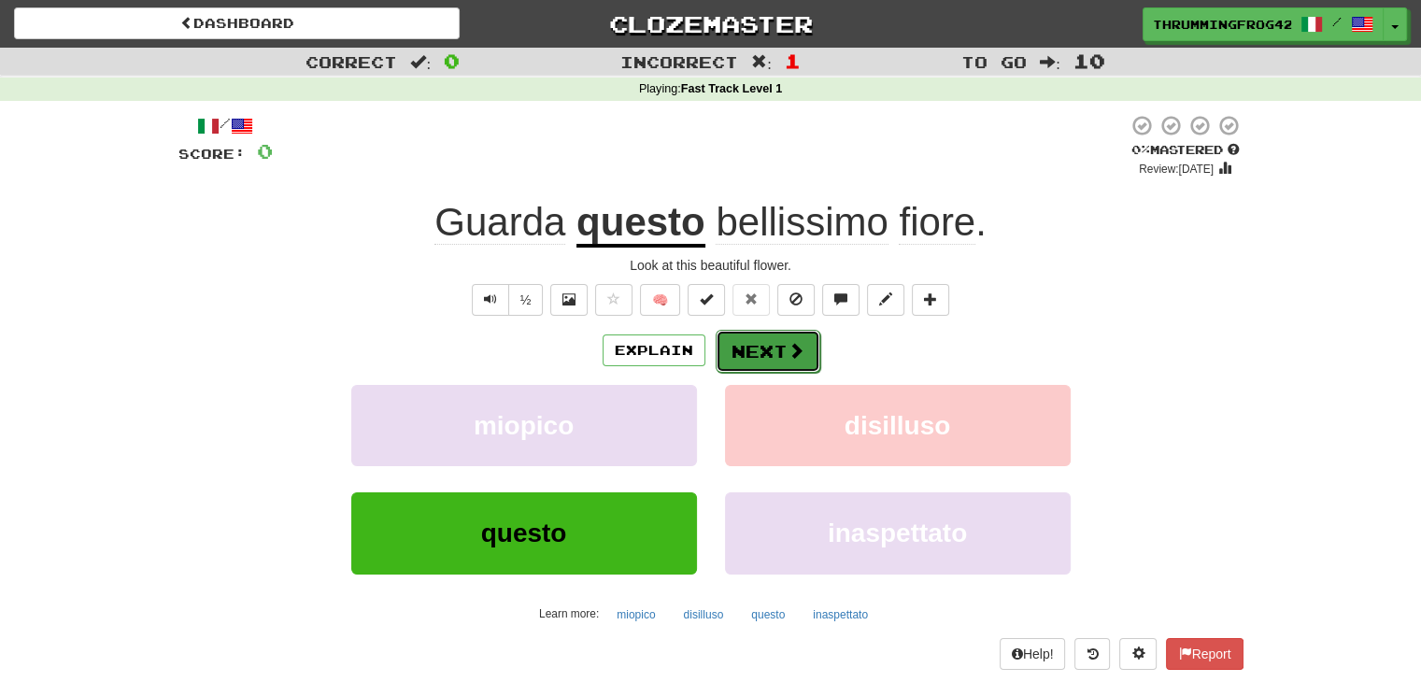
click at [780, 361] on button "Next" at bounding box center [767, 351] width 105 height 43
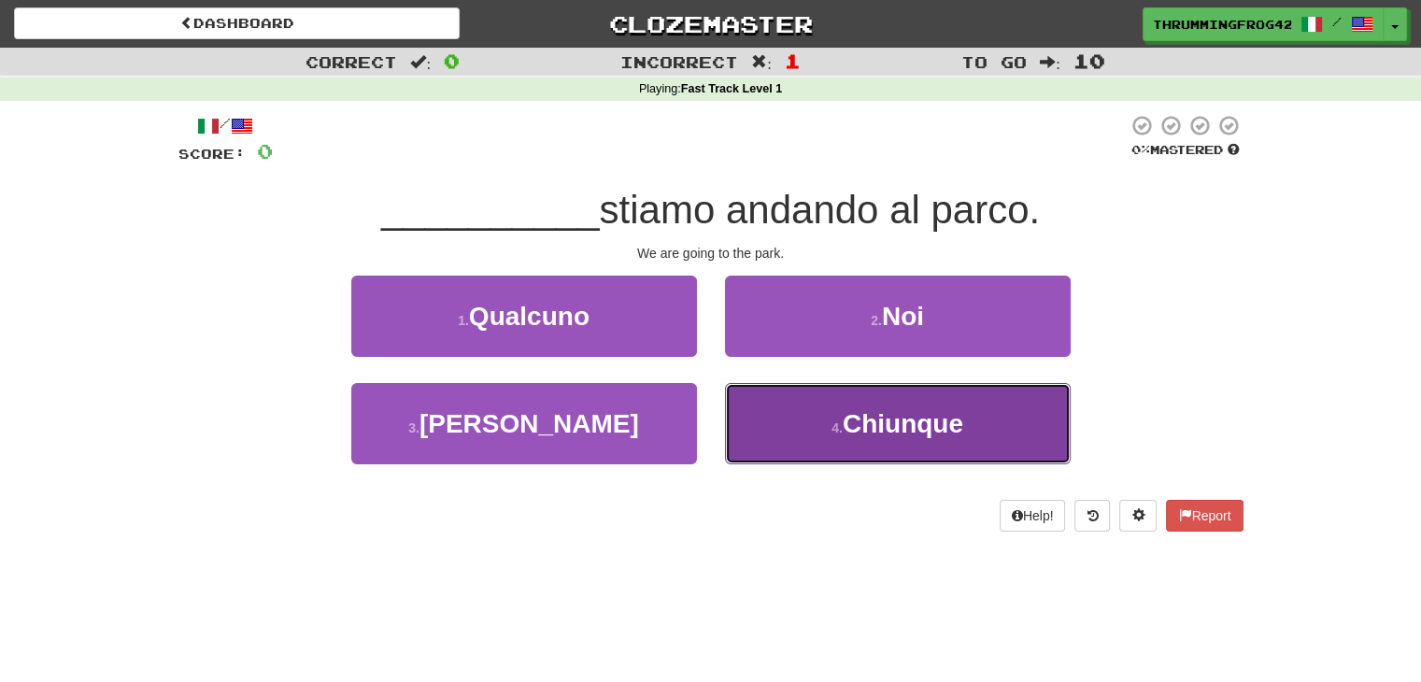
click at [877, 431] on span "Chiunque" at bounding box center [902, 423] width 120 height 29
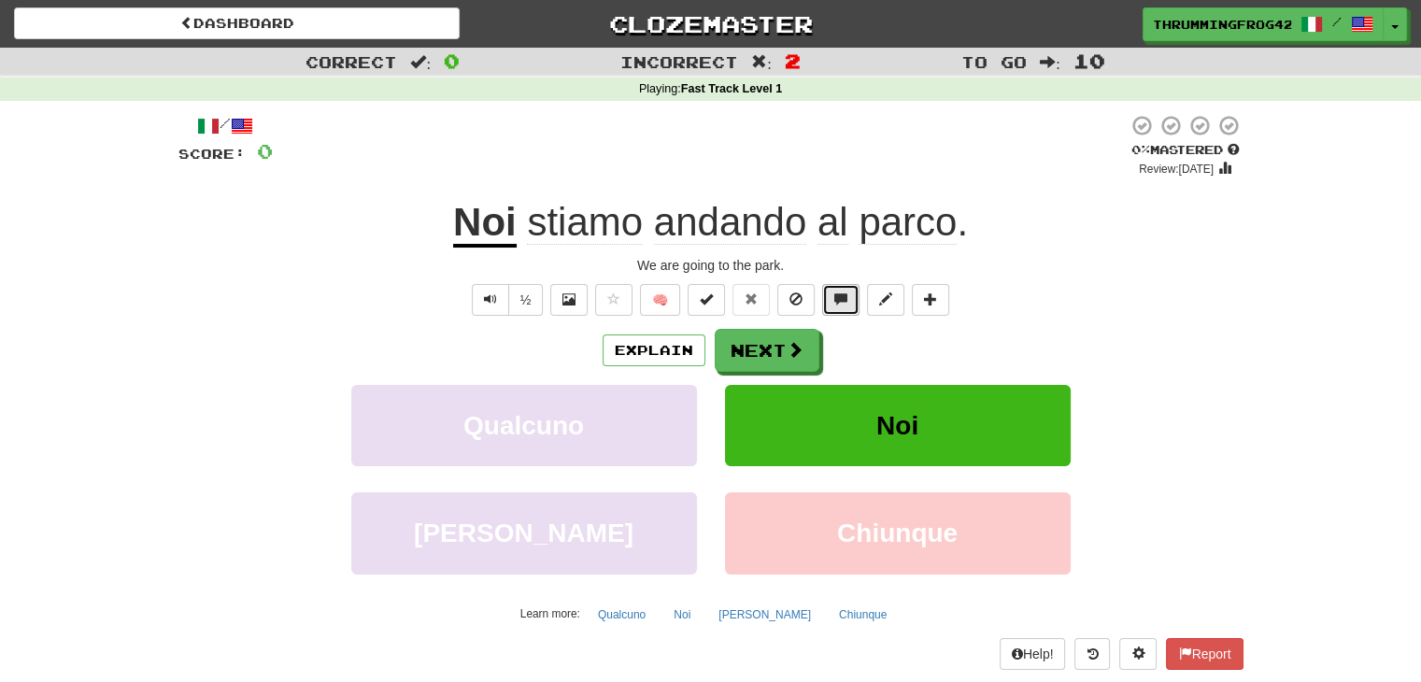
click at [857, 287] on button at bounding box center [840, 300] width 37 height 32
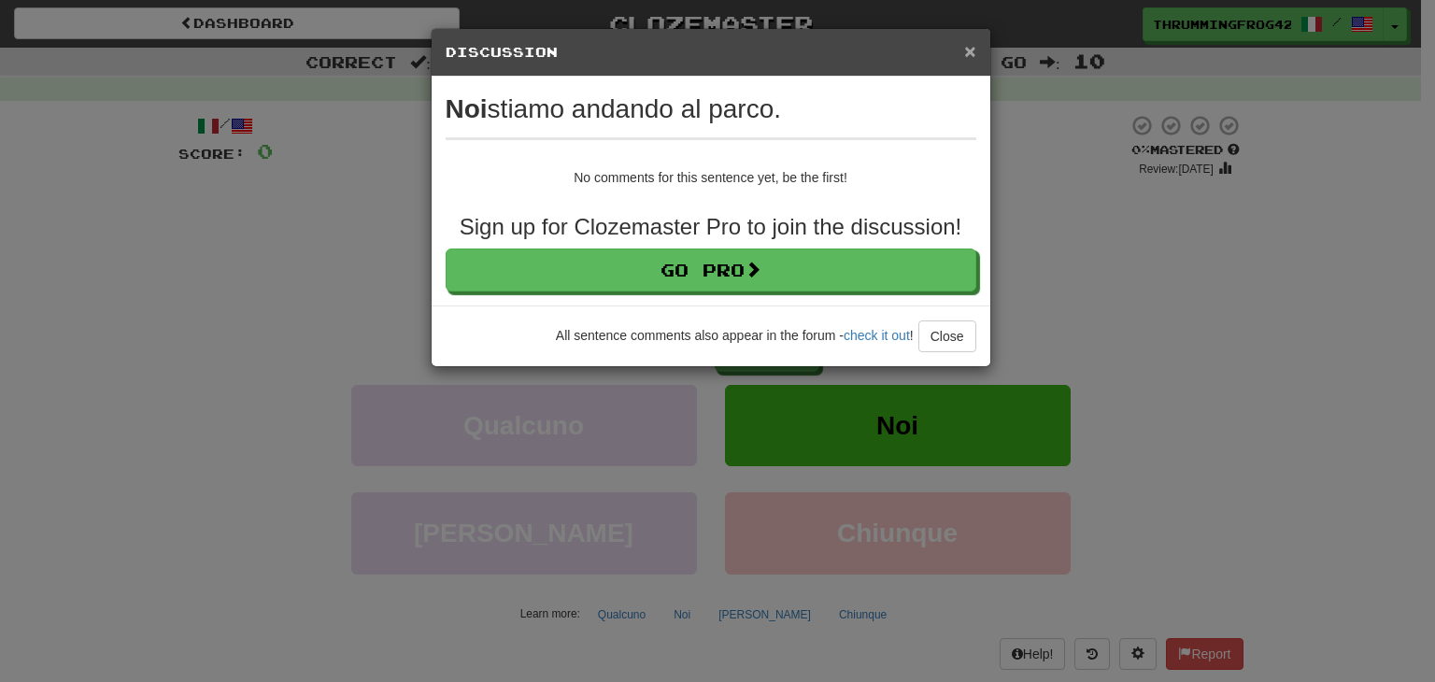
click at [969, 52] on span "×" at bounding box center [969, 50] width 11 height 21
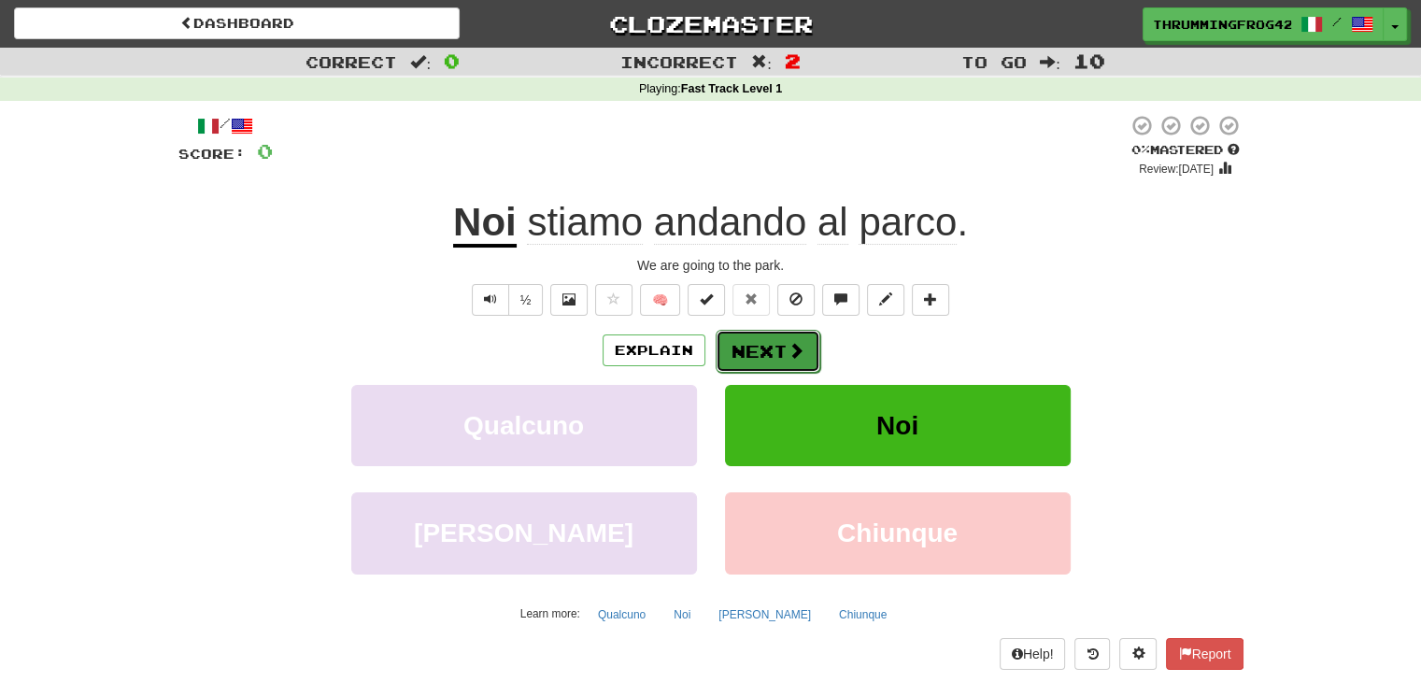
click at [761, 346] on button "Next" at bounding box center [767, 351] width 105 height 43
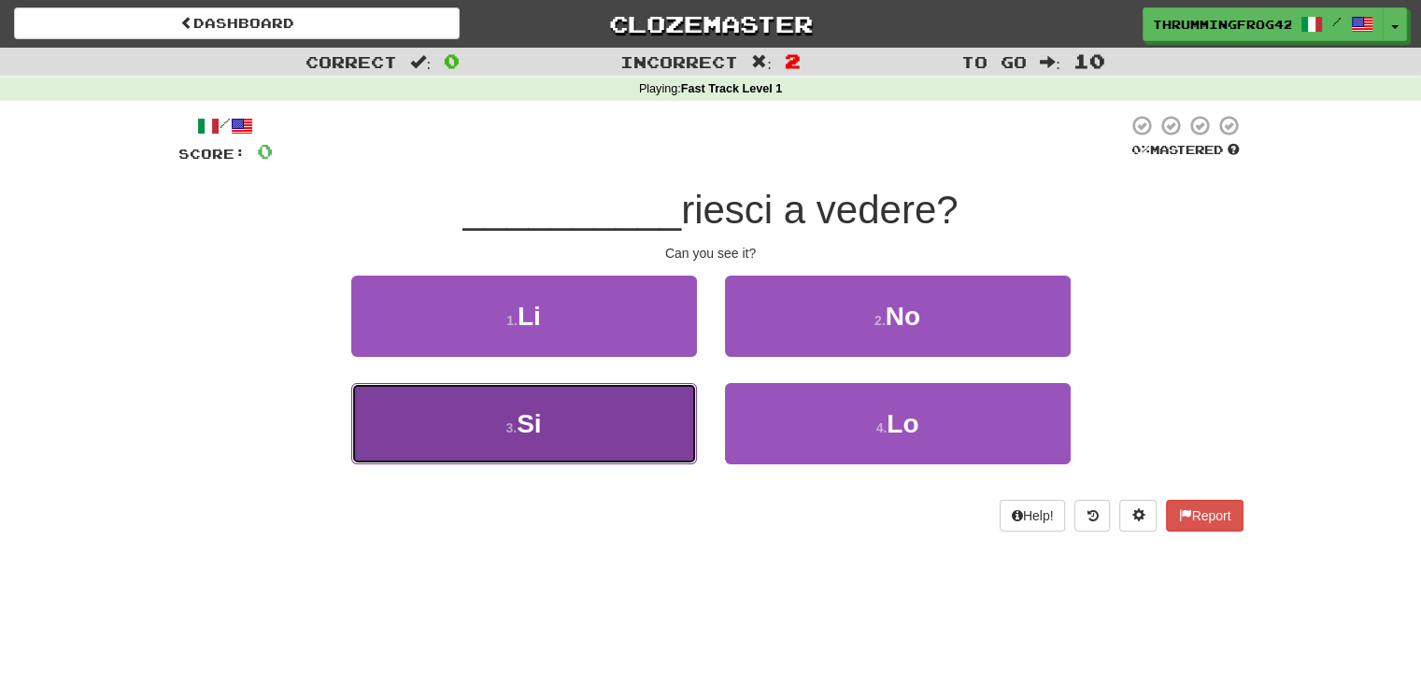
click at [517, 417] on span "Si" at bounding box center [529, 423] width 24 height 29
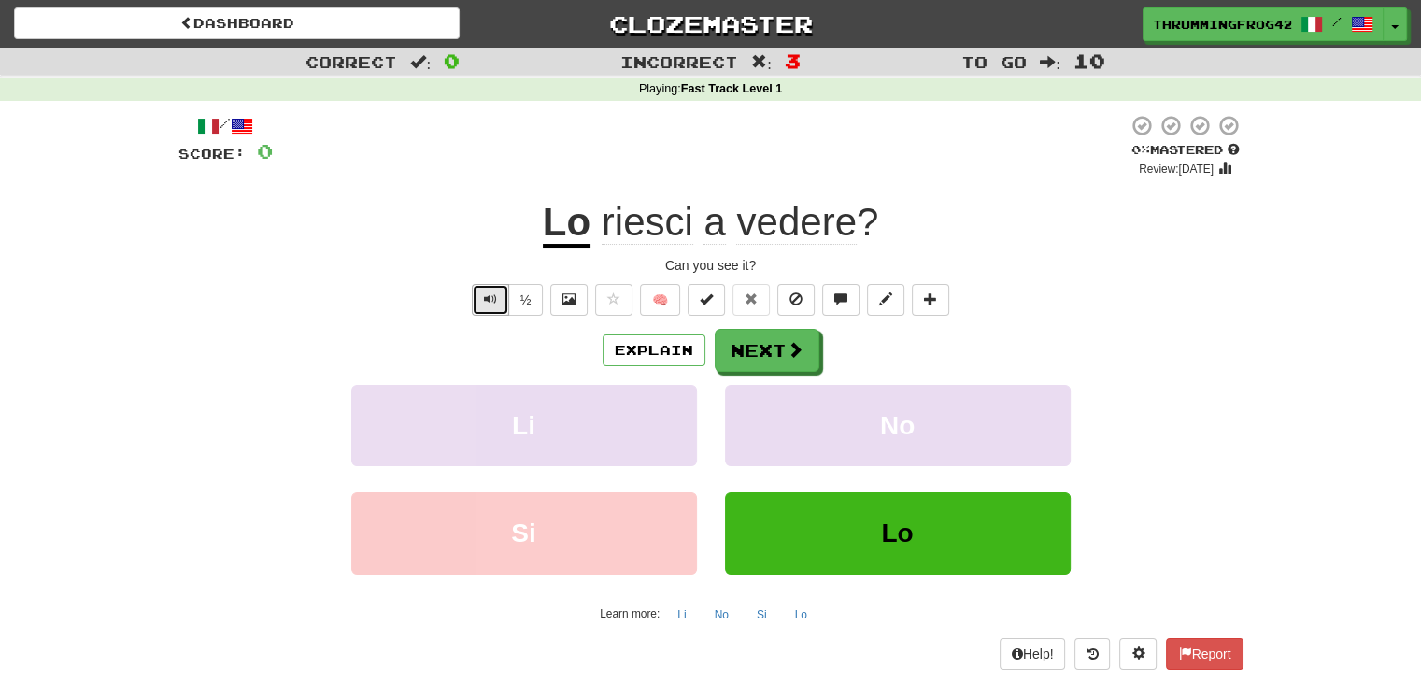
click at [489, 284] on button "Text-to-speech controls" at bounding box center [490, 300] width 37 height 32
click at [540, 297] on button "½" at bounding box center [525, 300] width 35 height 32
click at [530, 290] on button "½" at bounding box center [525, 300] width 35 height 32
click at [490, 295] on span "Text-to-speech controls" at bounding box center [490, 298] width 13 height 13
click at [518, 295] on button "½" at bounding box center [525, 300] width 35 height 32
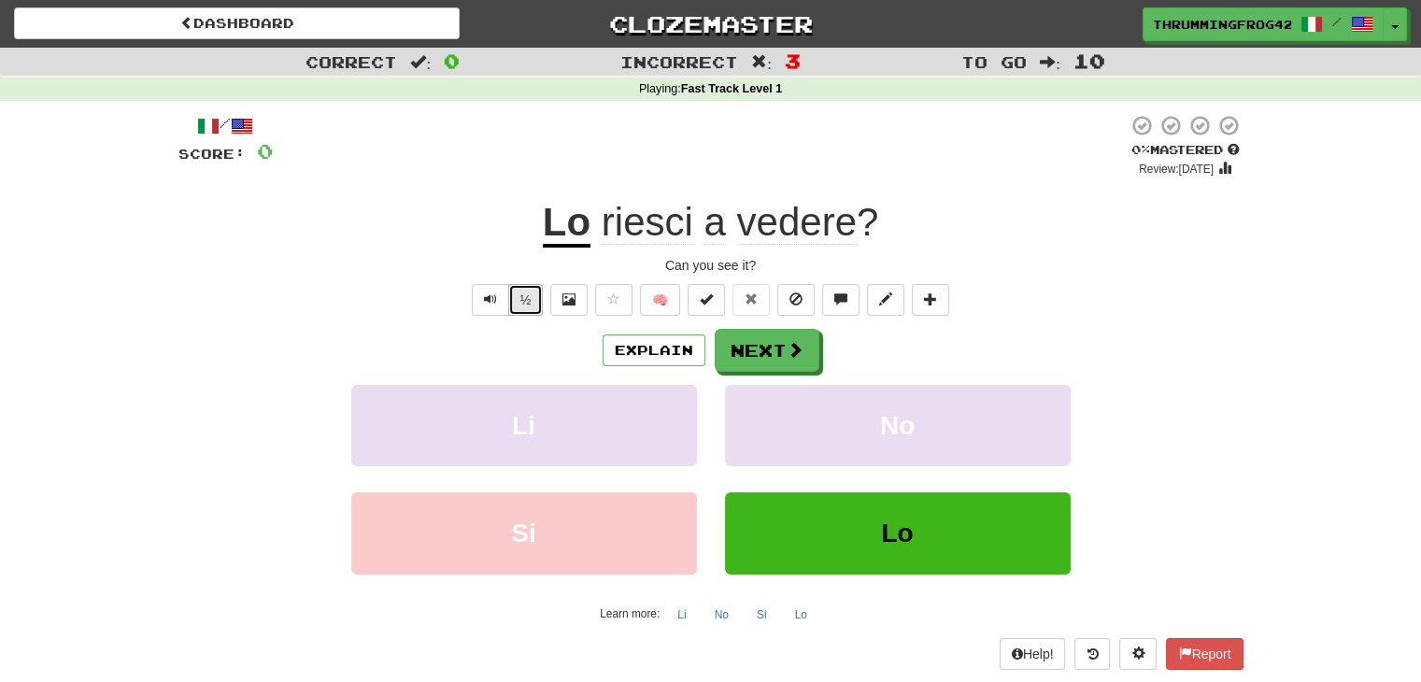
click at [518, 295] on button "½" at bounding box center [525, 300] width 35 height 32
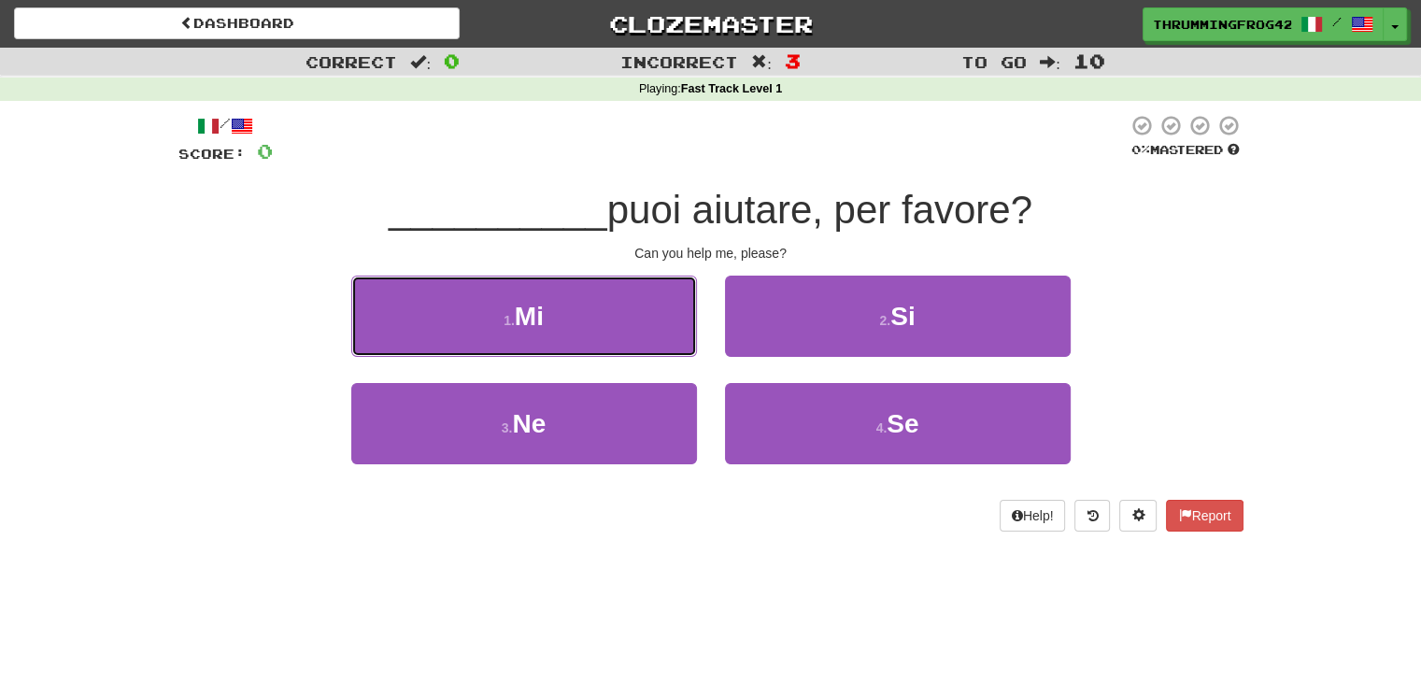
click at [518, 295] on button "1 . Mi" at bounding box center [524, 316] width 346 height 81
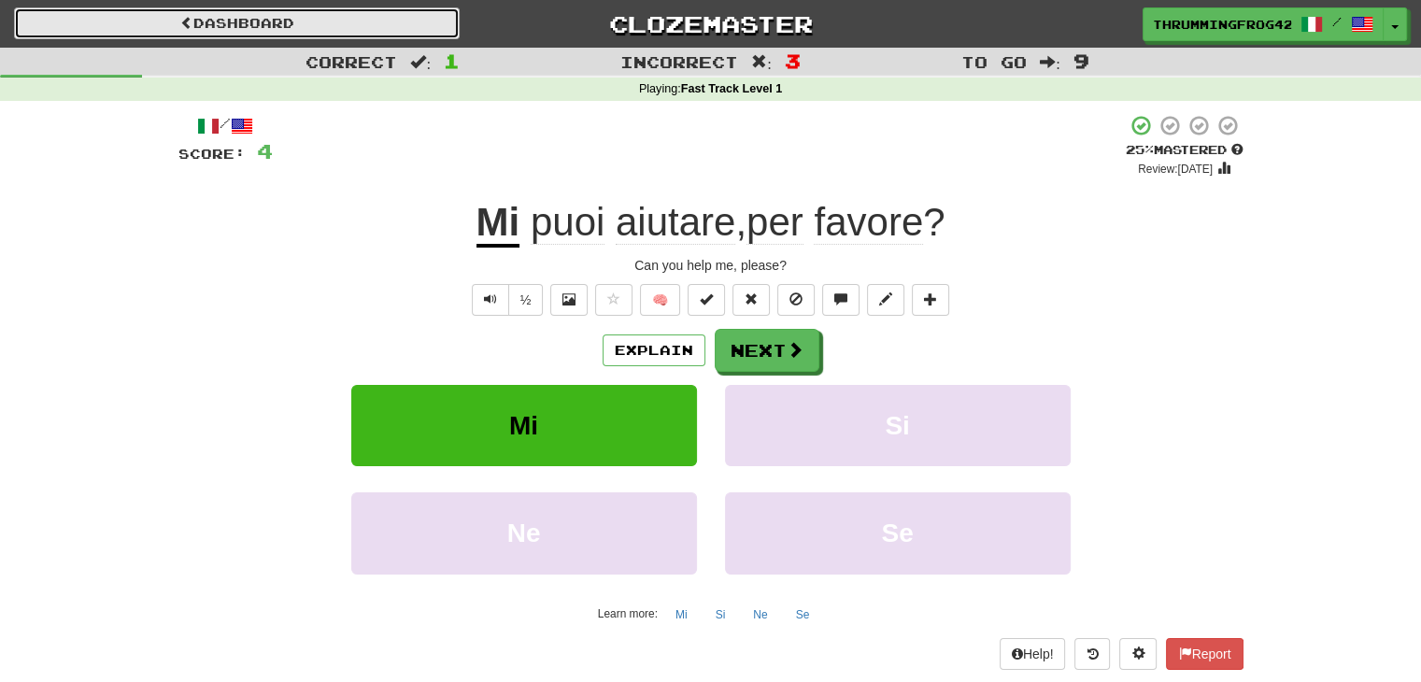
click at [167, 20] on link "Dashboard" at bounding box center [237, 23] width 446 height 32
